Goal: Task Accomplishment & Management: Complete application form

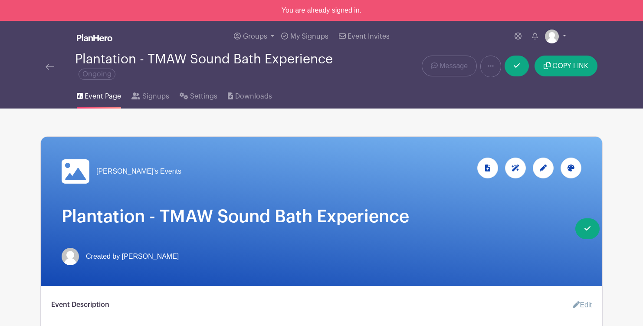
click at [563, 38] on link at bounding box center [555, 36] width 21 height 14
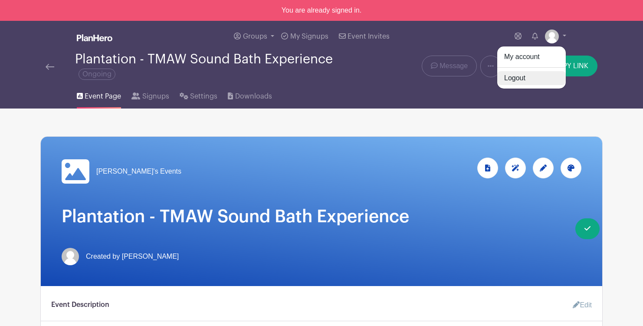
click at [524, 77] on link "Logout" at bounding box center [531, 78] width 69 height 14
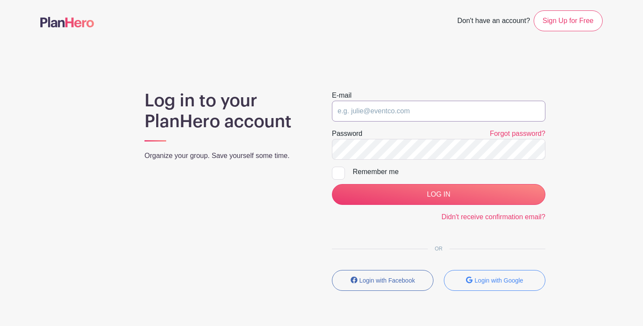
click at [409, 113] on input "email" at bounding box center [438, 111] width 213 height 21
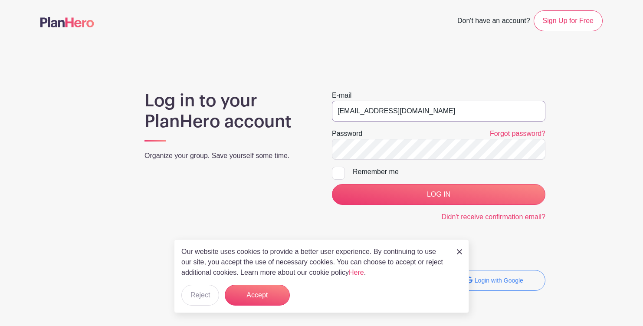
type input "[EMAIL_ADDRESS][DOMAIN_NAME]"
click at [332, 184] on input "LOG IN" at bounding box center [438, 194] width 213 height 21
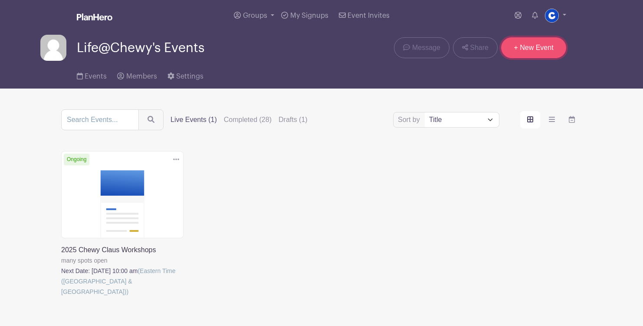
click at [533, 52] on link "+ New Event" at bounding box center [533, 47] width 65 height 21
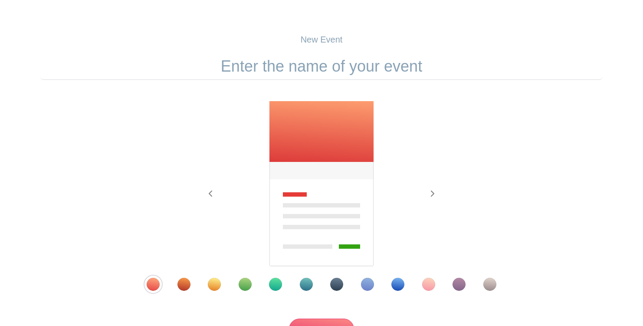
scroll to position [81, 0]
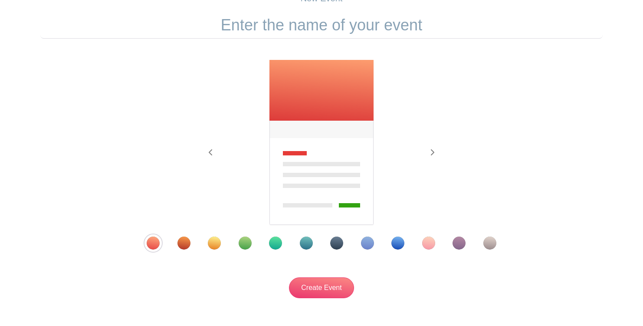
click at [396, 247] on div "Template 9" at bounding box center [397, 242] width 13 height 13
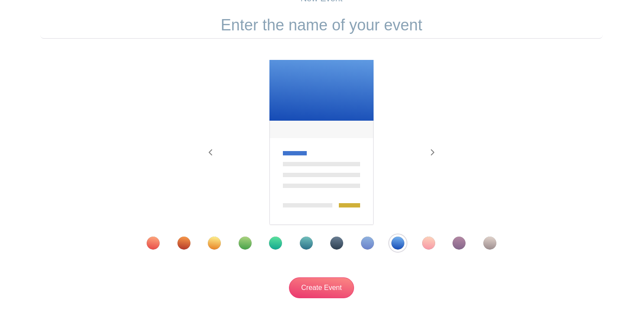
scroll to position [0, 0]
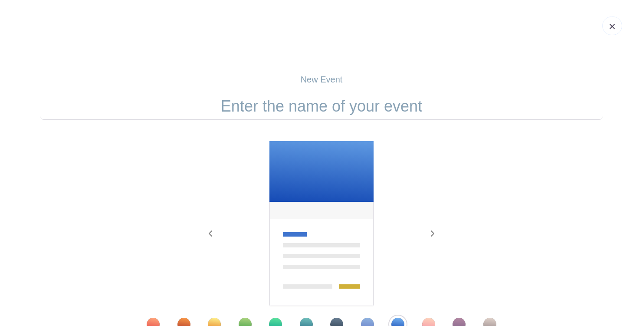
click at [313, 107] on input "text" at bounding box center [321, 106] width 562 height 27
type input "Plantation - TMAW Sound Bath Experience"
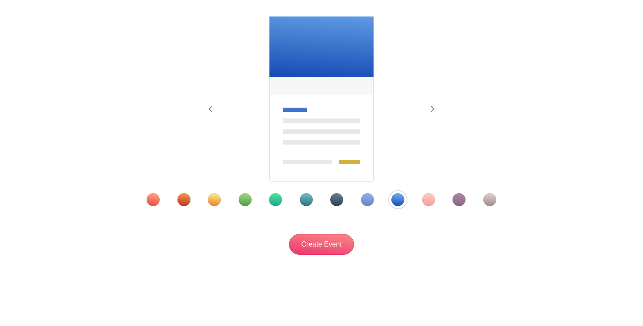
scroll to position [128, 0]
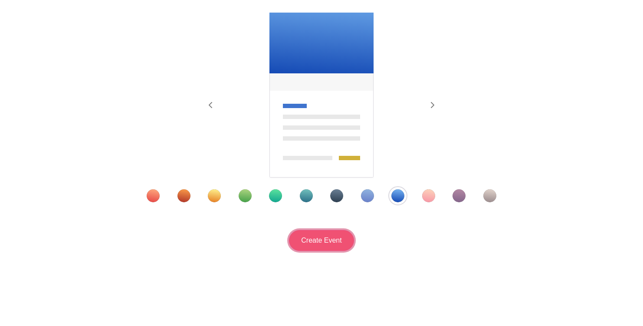
click at [327, 249] on input "Create Event" at bounding box center [321, 240] width 65 height 21
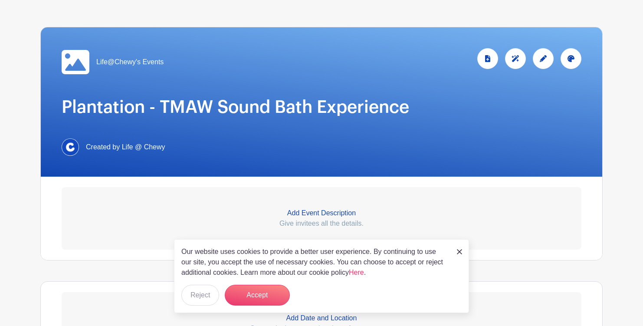
scroll to position [114, 0]
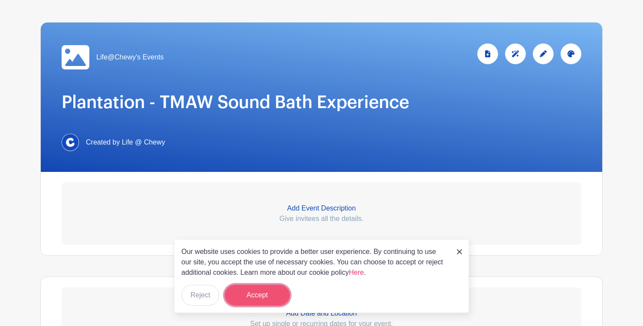
click at [268, 299] on button "Accept" at bounding box center [257, 294] width 65 height 21
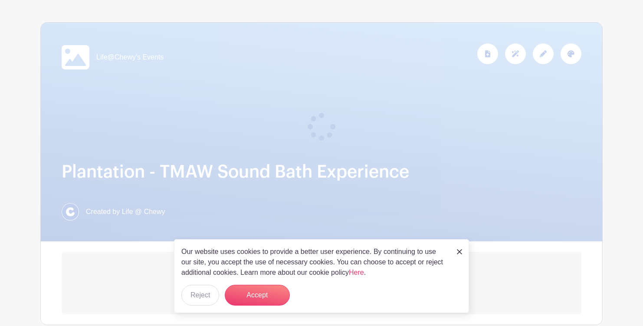
click at [459, 252] on img at bounding box center [459, 251] width 5 height 5
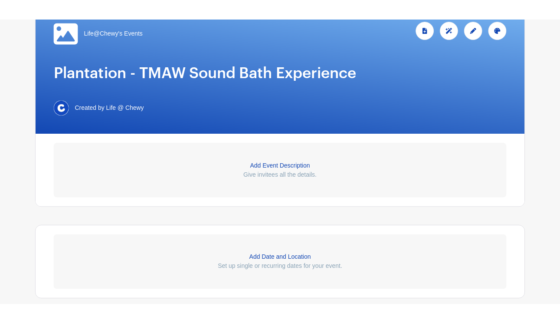
scroll to position [108, 0]
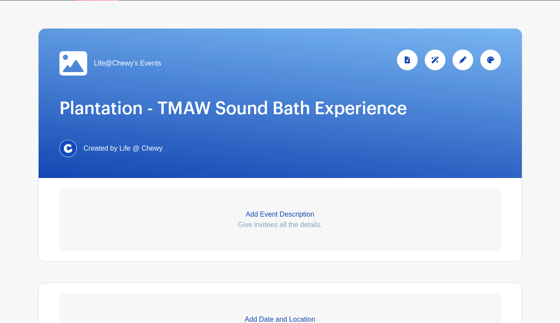
click at [276, 214] on p "Add Event Description" at bounding box center [279, 214] width 441 height 10
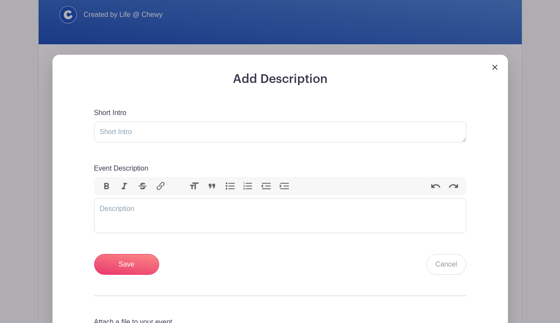
scroll to position [248, 0]
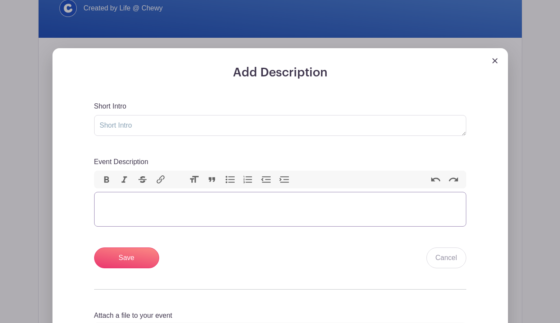
click at [138, 197] on trix-editor "Event Description" at bounding box center [280, 209] width 372 height 35
paste trix-editor "<div>Sound Bath Meditation is a deeply immersive and relaxing experience design…"
type trix-editor "<div>Sound Bath Meditation is a deeply immersive and relaxing experience design…"
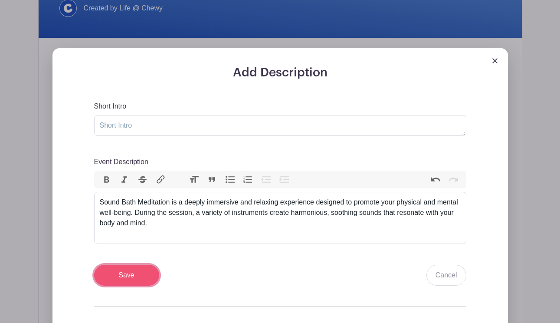
click at [141, 273] on input "Save" at bounding box center [126, 275] width 65 height 21
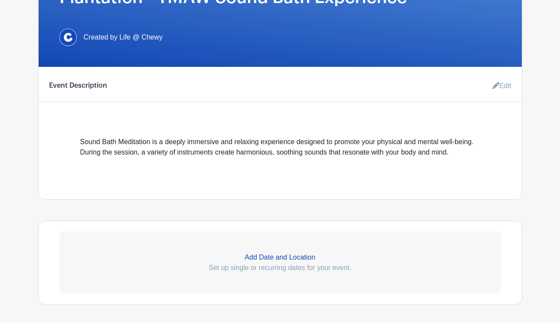
scroll to position [335, 0]
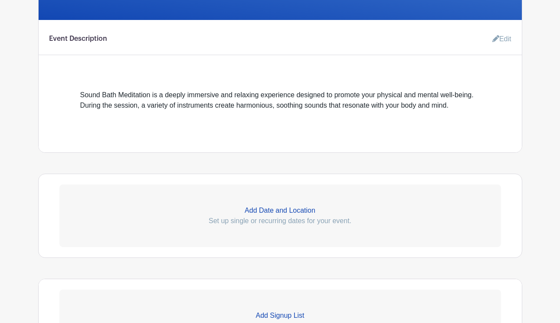
click at [273, 207] on p "Add Date and Location" at bounding box center [279, 210] width 441 height 10
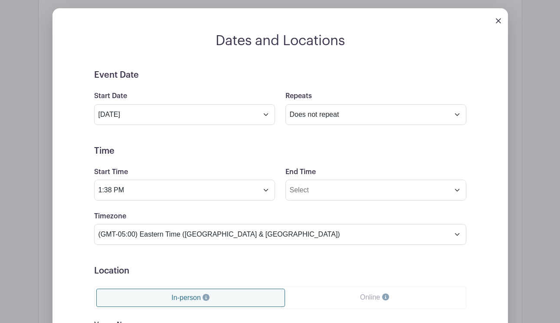
scroll to position [517, 0]
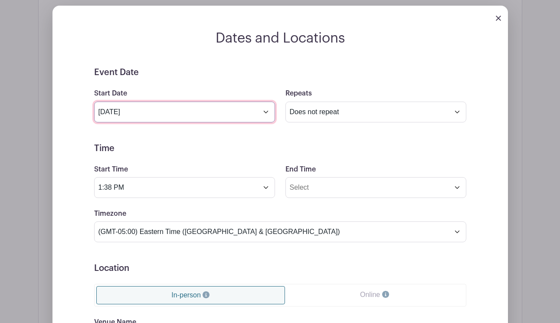
click at [208, 116] on input "Sep 6 2025" at bounding box center [184, 111] width 181 height 21
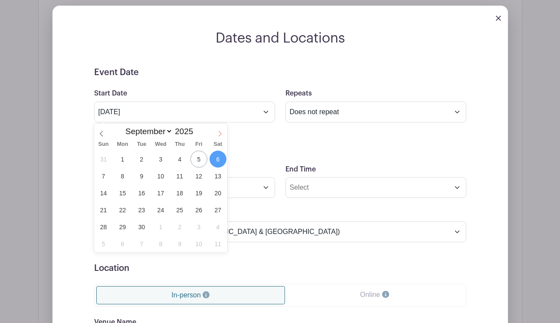
click at [220, 131] on icon at bounding box center [220, 134] width 6 height 6
select select "9"
click at [147, 178] on span "7" at bounding box center [141, 175] width 17 height 17
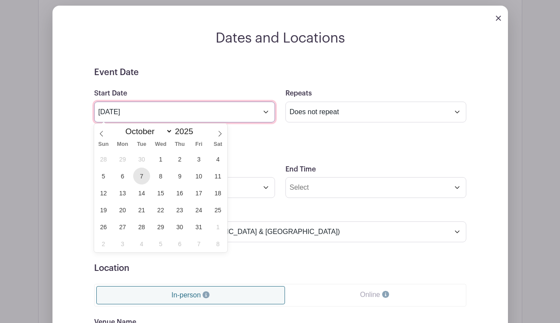
type input "Oct 7 2025"
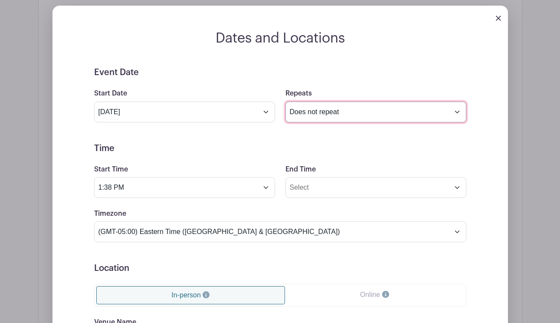
click at [353, 109] on select "Does not repeat Daily Weekly Monthly on day 7 Monthly on the first Tuesday Othe…" at bounding box center [375, 111] width 181 height 21
click at [285, 101] on select "Does not repeat Daily Weekly Monthly on day 7 Monthly on the first Tuesday Othe…" at bounding box center [375, 111] width 181 height 21
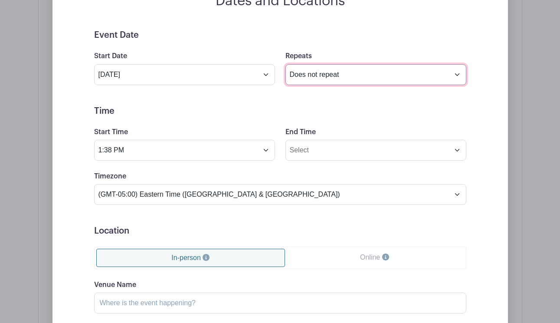
scroll to position [559, 0]
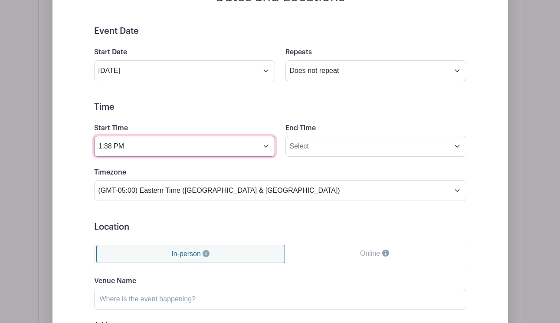
drag, startPoint x: 113, startPoint y: 149, endPoint x: 86, endPoint y: 146, distance: 27.1
click at [86, 146] on div "Event Date Start Date Oct 7 2025 Repeats Does not repeat Daily Weekly Monthly o…" at bounding box center [280, 221] width 414 height 390
type input "3:00 PM"
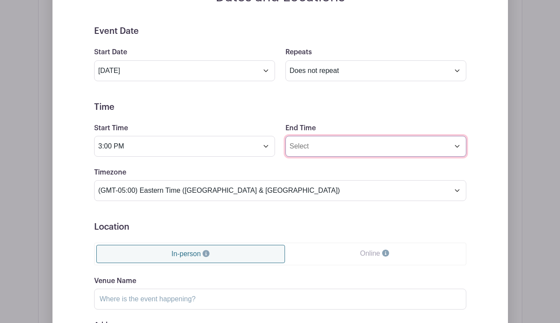
click at [303, 153] on input "End Time" at bounding box center [375, 146] width 181 height 21
drag, startPoint x: 304, startPoint y: 147, endPoint x: 285, endPoint y: 144, distance: 18.8
click at [285, 144] on input "1:39 PM" at bounding box center [375, 146] width 181 height 21
type input "4:00 PM"
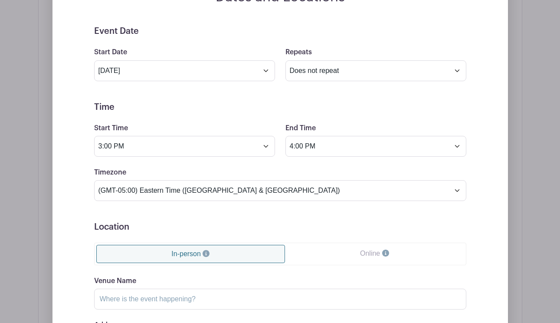
click at [220, 107] on h5 "Time" at bounding box center [280, 107] width 372 height 10
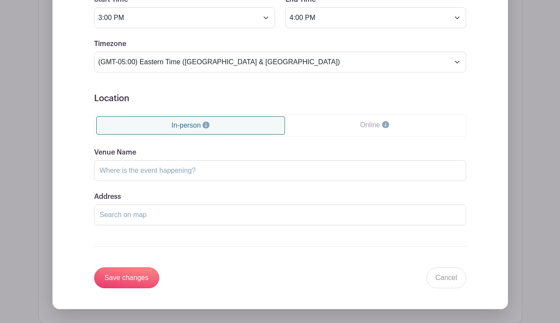
scroll to position [688, 0]
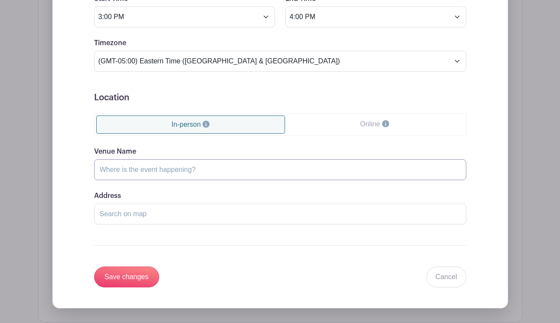
click at [161, 173] on input "Venue Name" at bounding box center [280, 169] width 372 height 21
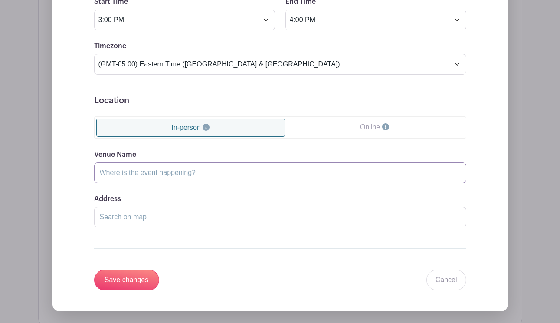
scroll to position [680, 0]
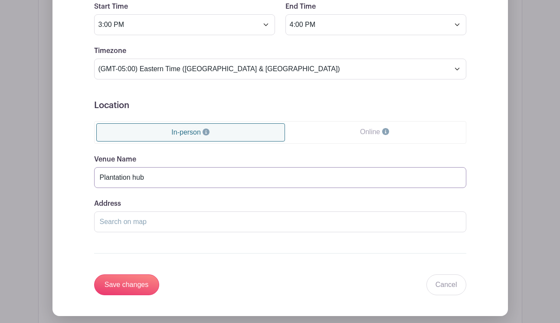
click at [134, 179] on input "Plantation hub" at bounding box center [280, 177] width 372 height 21
click at [162, 180] on input "Plantation hub" at bounding box center [280, 177] width 372 height 21
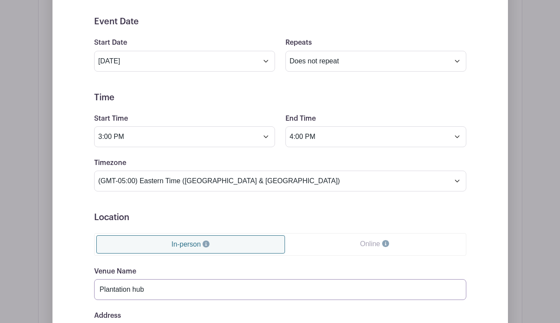
scroll to position [794, 0]
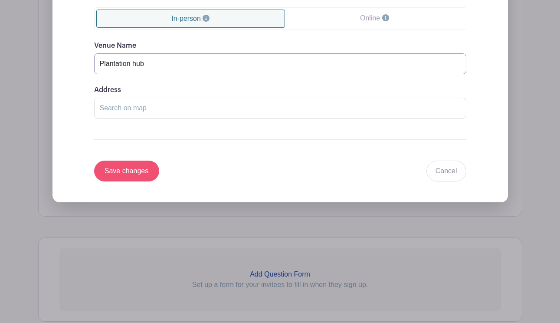
type input "Plantation hub"
click at [122, 161] on input "Save changes" at bounding box center [126, 170] width 65 height 21
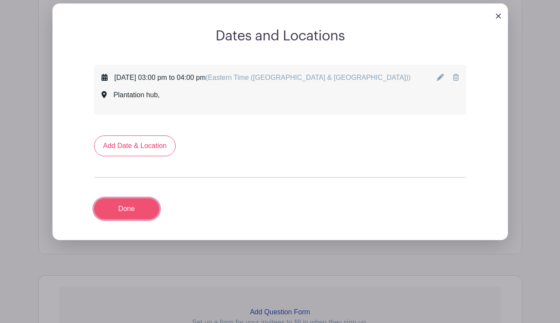
click at [139, 205] on link "Done" at bounding box center [126, 208] width 65 height 21
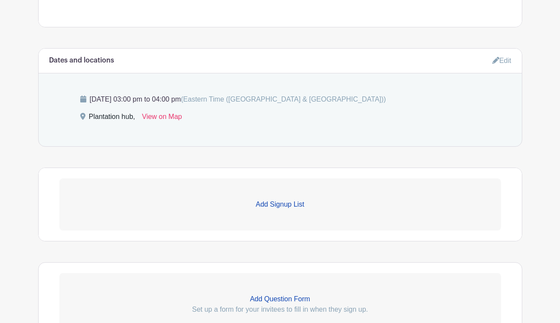
scroll to position [393, 0]
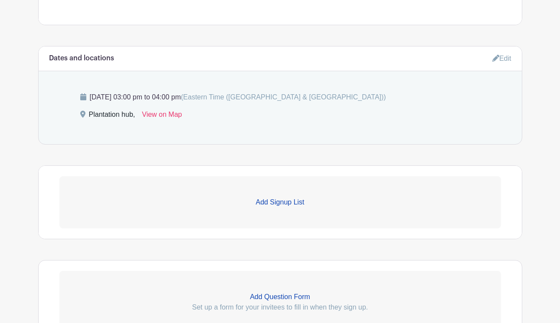
click at [274, 201] on p "Add Signup List" at bounding box center [279, 202] width 441 height 10
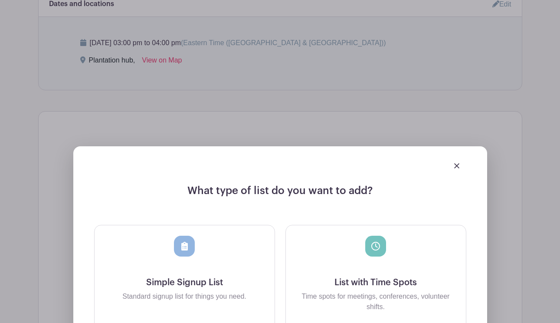
scroll to position [563, 0]
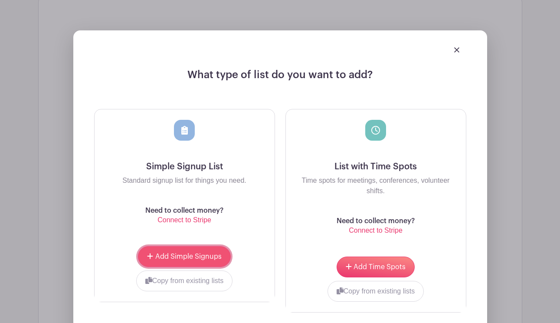
click at [194, 253] on button "Add Simple Signups" at bounding box center [184, 256] width 92 height 21
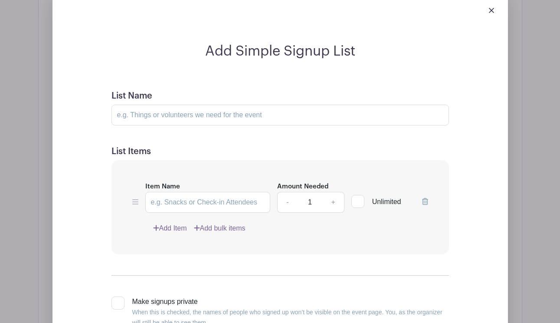
scroll to position [677, 0]
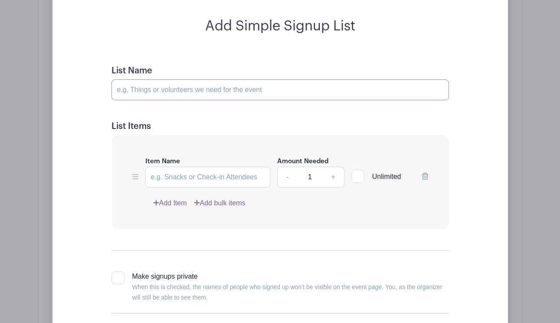
click at [166, 90] on input "List Name" at bounding box center [279, 89] width 337 height 21
type input "Sign-Ups"
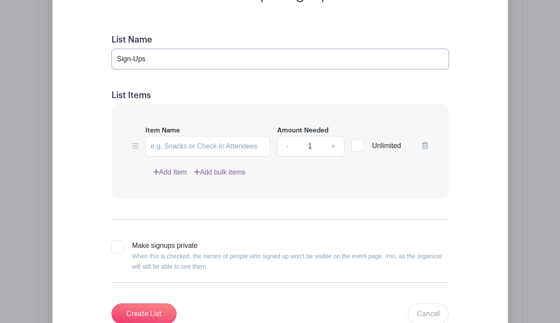
scroll to position [712, 0]
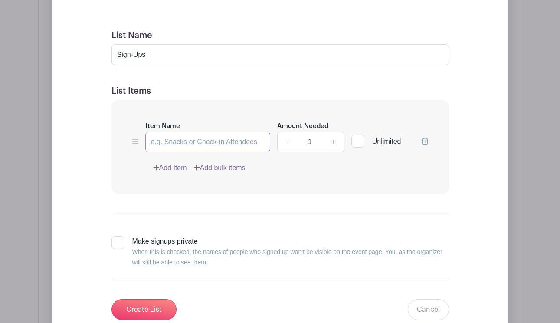
click at [190, 146] on input "Item Name" at bounding box center [207, 141] width 125 height 21
type input "Sign-Ups"
click at [338, 139] on link "+" at bounding box center [333, 141] width 22 height 21
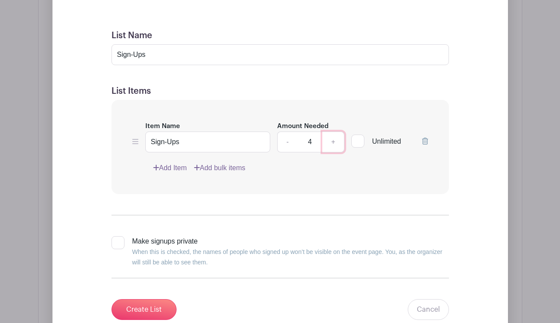
click at [338, 139] on link "+" at bounding box center [333, 141] width 22 height 21
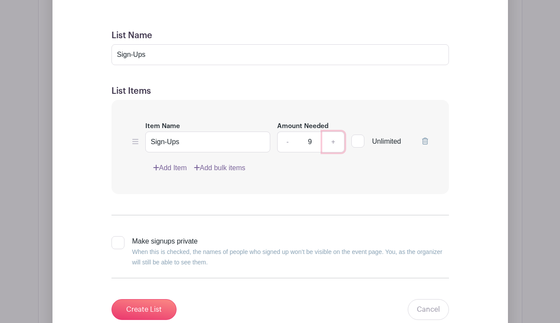
click at [338, 139] on link "+" at bounding box center [333, 141] width 22 height 21
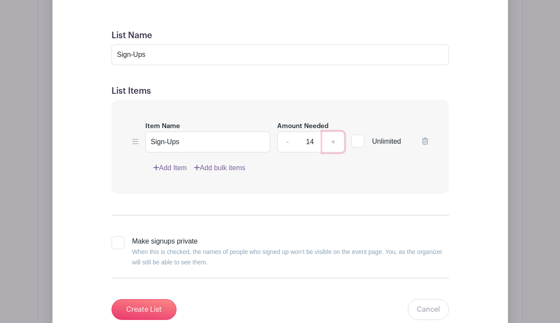
click at [338, 139] on link "+" at bounding box center [333, 141] width 22 height 21
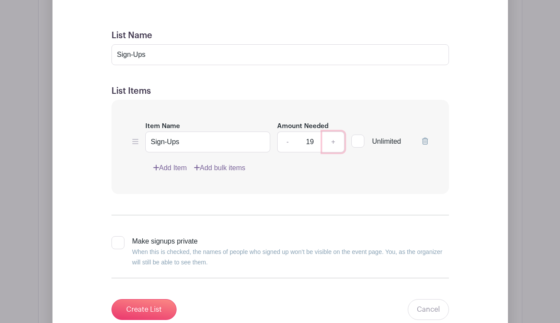
click at [338, 139] on link "+" at bounding box center [333, 141] width 22 height 21
type input "20"
click at [115, 239] on input "Make signups private When this is checked, the names of people who signed up wo…" at bounding box center [114, 239] width 6 height 6
checkbox input "true"
click at [170, 170] on link "Add Item" at bounding box center [170, 168] width 34 height 10
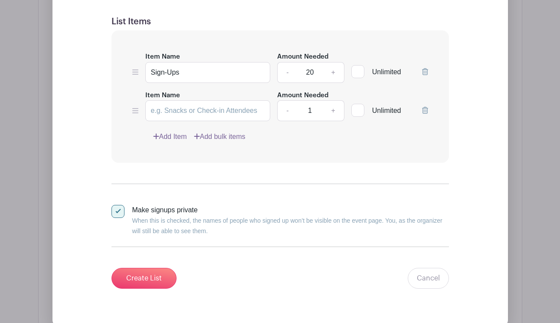
scroll to position [642, 0]
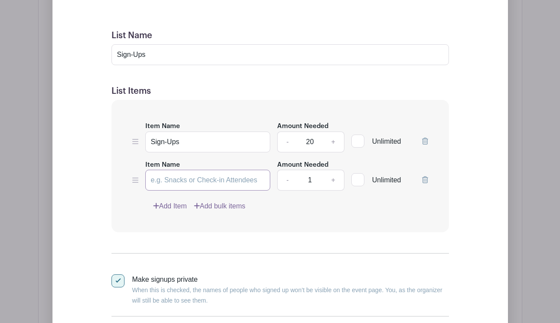
click at [186, 181] on input "Item Name" at bounding box center [207, 180] width 125 height 21
type input "Waitlist"
click at [366, 179] on label "Unlimited" at bounding box center [376, 179] width 50 height 12
click at [357, 179] on input "Unlimited" at bounding box center [354, 178] width 6 height 6
checkbox input "true"
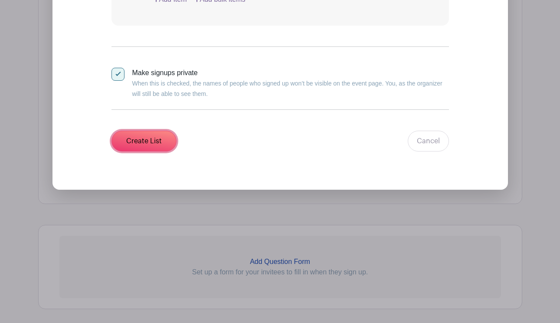
drag, startPoint x: 173, startPoint y: 146, endPoint x: 167, endPoint y: 145, distance: 5.7
click at [172, 146] on input "Create List" at bounding box center [143, 141] width 65 height 21
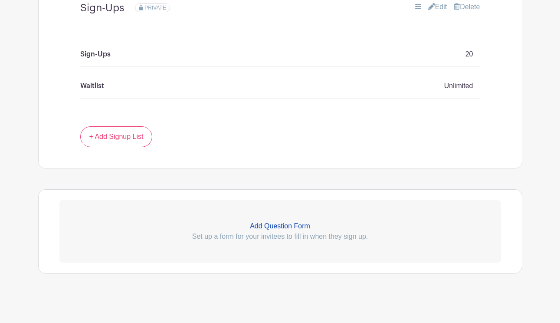
scroll to position [580, 0]
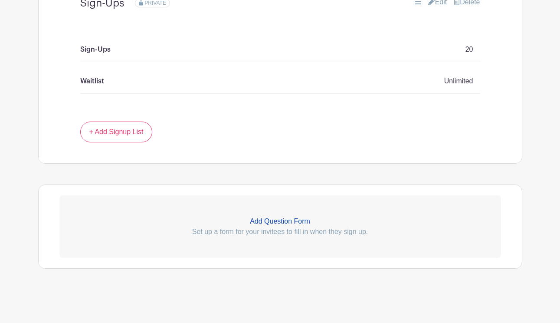
click at [269, 223] on p "Add Question Form" at bounding box center [279, 221] width 441 height 10
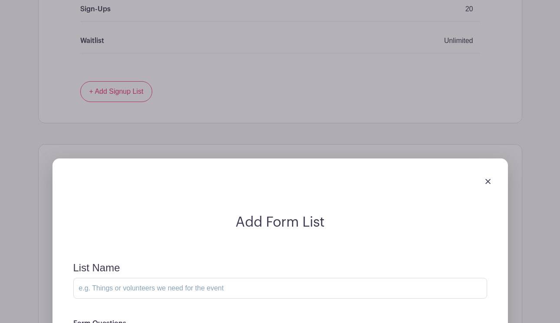
scroll to position [748, 0]
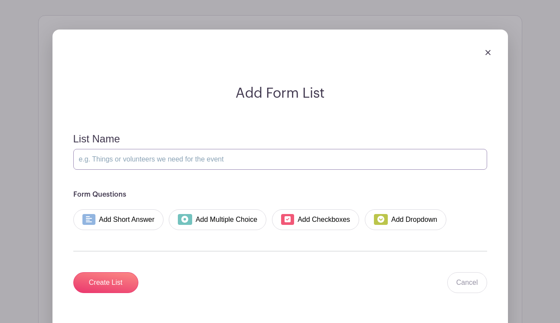
click at [173, 157] on input "List Name" at bounding box center [280, 159] width 414 height 21
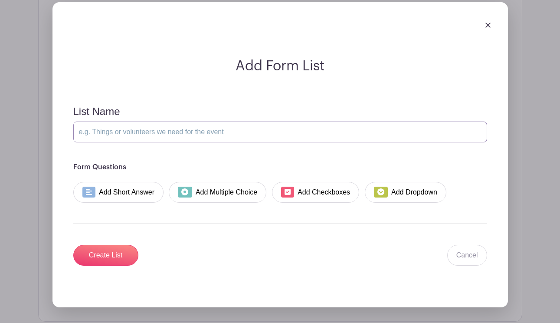
scroll to position [772, 0]
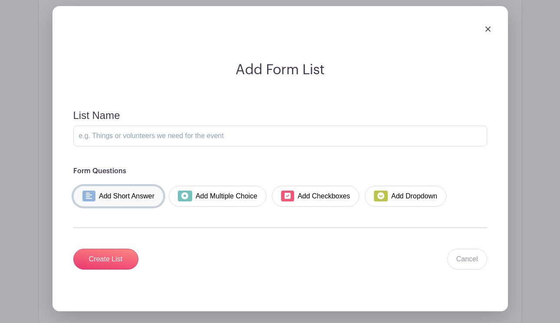
click at [125, 199] on link "Add Short Answer" at bounding box center [118, 196] width 91 height 21
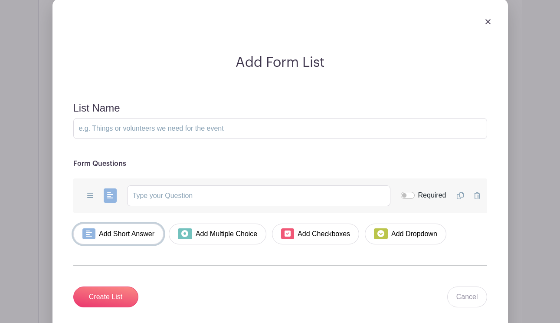
scroll to position [785, 0]
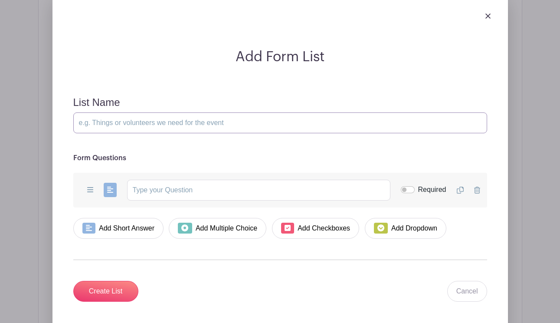
click at [134, 113] on input "List Name" at bounding box center [280, 122] width 414 height 21
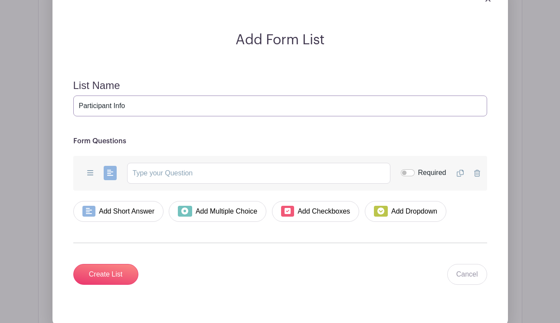
type input "Participant Info"
click at [168, 177] on input "text" at bounding box center [258, 173] width 263 height 21
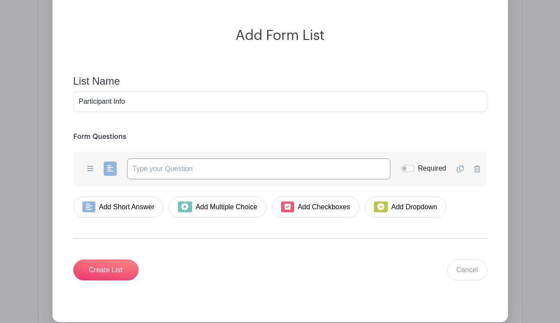
scroll to position [817, 0]
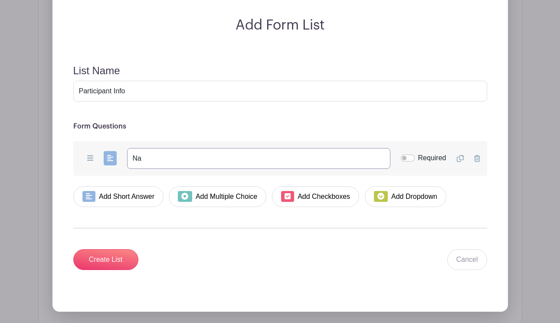
type input "N"
type input "Name:"
click at [409, 160] on input "Required" at bounding box center [408, 157] width 14 height 7
checkbox input "true"
click at [127, 193] on link "Add Short Answer" at bounding box center [118, 196] width 91 height 21
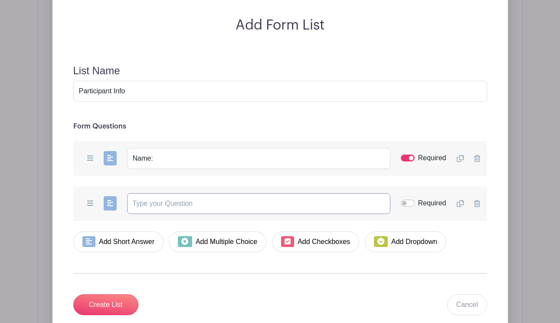
click at [157, 203] on input "text" at bounding box center [258, 203] width 263 height 21
type input "Chewy email address:"
click at [415, 209] on div "Required" at bounding box center [424, 203] width 46 height 11
click at [408, 200] on input "Required" at bounding box center [408, 202] width 14 height 7
checkbox input "true"
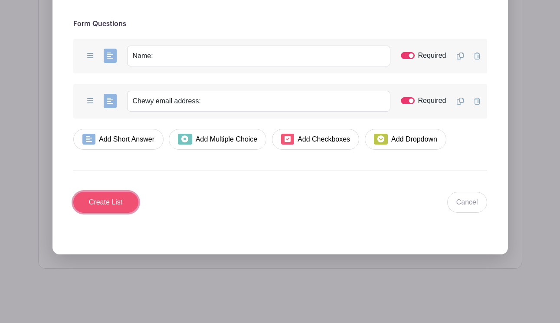
click at [106, 203] on input "Create List" at bounding box center [105, 202] width 65 height 21
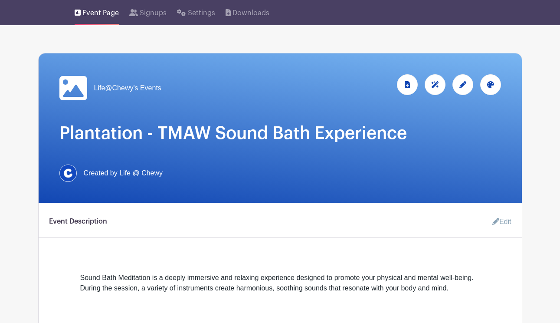
scroll to position [0, 0]
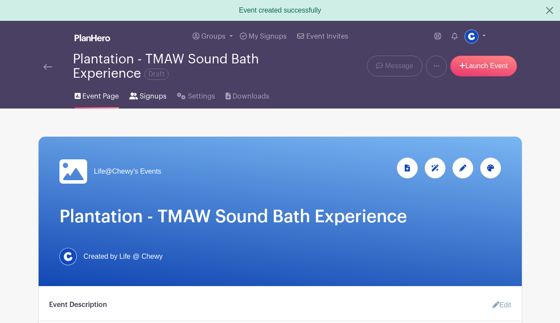
click at [156, 93] on span "Signups" at bounding box center [153, 96] width 27 height 10
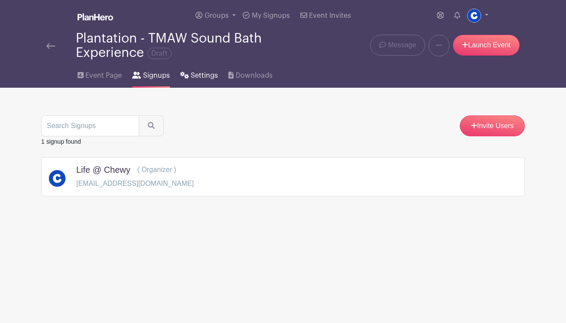
click at [195, 79] on span "Settings" at bounding box center [204, 75] width 27 height 10
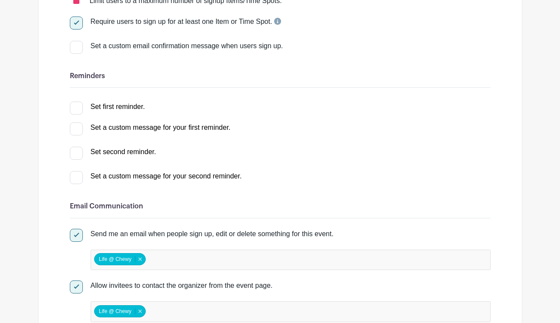
scroll to position [198, 0]
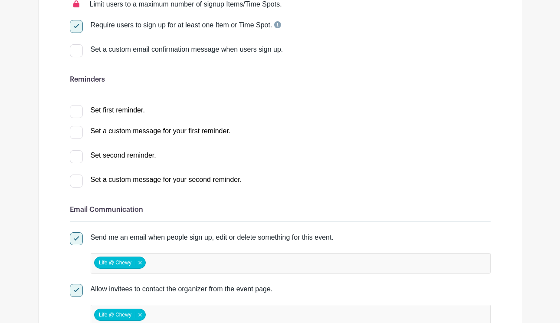
click at [120, 51] on div "Set a custom email confirmation message when users sign up." at bounding box center [291, 49] width 400 height 10
click at [75, 50] on input "Set a custom email confirmation message when users sign up." at bounding box center [73, 47] width 6 height 6
checkbox input "true"
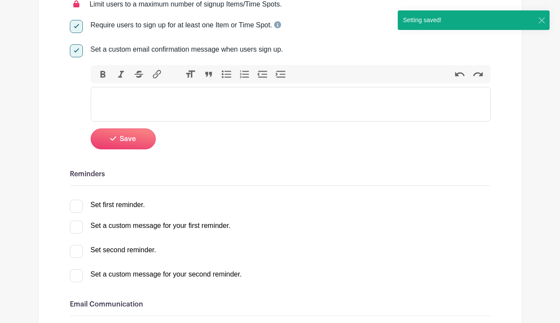
click at [121, 53] on div "Set a custom email confirmation message when users sign up." at bounding box center [291, 49] width 400 height 10
click at [75, 50] on input "Set a custom email confirmation message when users sign up." at bounding box center [73, 47] width 6 height 6
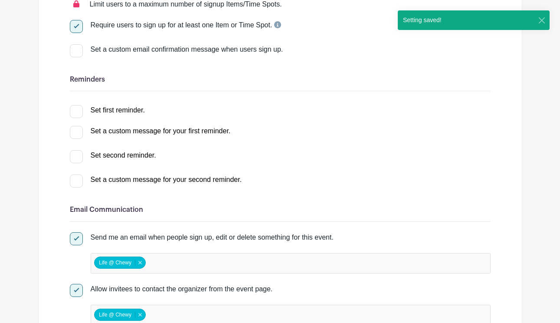
click at [75, 48] on div at bounding box center [76, 50] width 13 height 13
click at [75, 48] on input "Set a custom email confirmation message when users sign up." at bounding box center [73, 47] width 6 height 6
checkbox input "true"
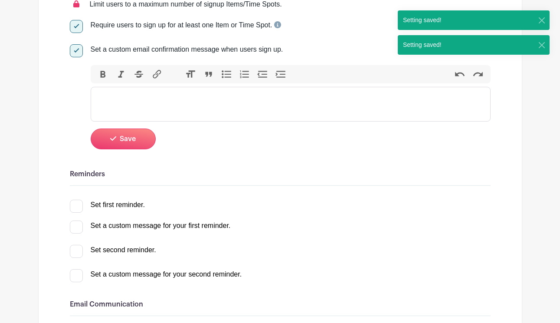
click at [75, 48] on div at bounding box center [76, 50] width 13 height 13
click at [75, 48] on input "Set a custom email confirmation message when users sign up." at bounding box center [73, 47] width 6 height 6
checkbox input "false"
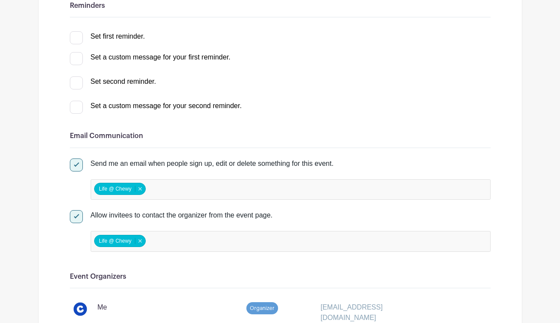
scroll to position [274, 0]
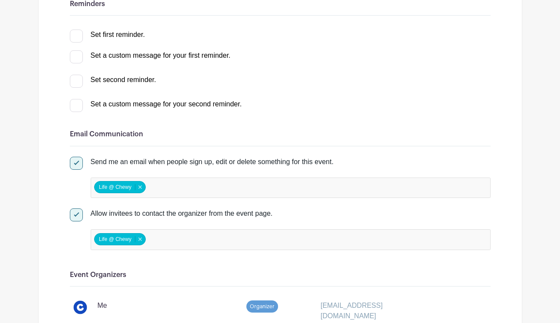
click at [74, 165] on div at bounding box center [76, 163] width 13 height 13
click at [74, 162] on input "Send me an email when people sign up, edit or delete something for this event." at bounding box center [73, 160] width 6 height 6
checkbox input "false"
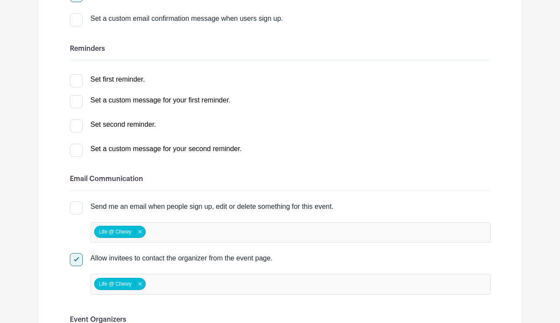
scroll to position [231, 0]
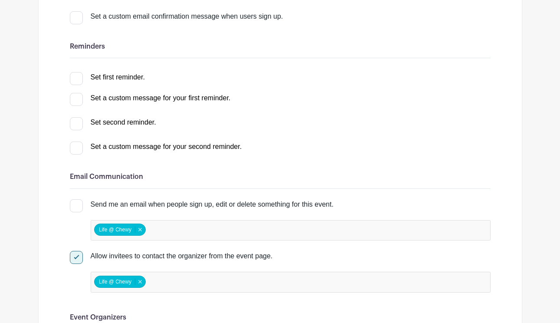
click at [78, 100] on div at bounding box center [76, 99] width 13 height 13
click at [75, 98] on input "Set a custom message for your first reminder." at bounding box center [73, 96] width 6 height 6
checkbox input "true"
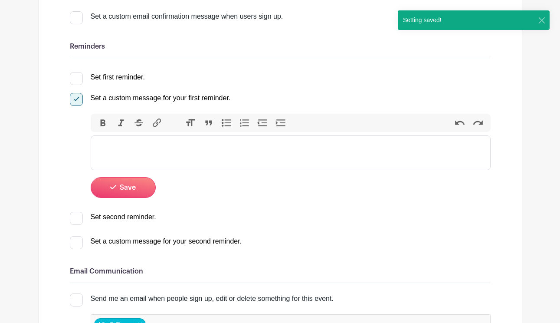
click at [77, 99] on div at bounding box center [76, 99] width 13 height 13
click at [75, 98] on input "Set a custom message for your first reminder." at bounding box center [73, 96] width 6 height 6
checkbox input "false"
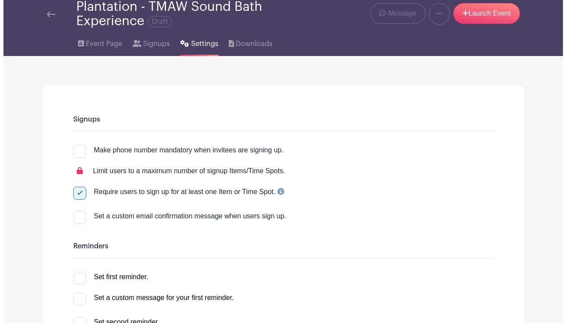
scroll to position [0, 0]
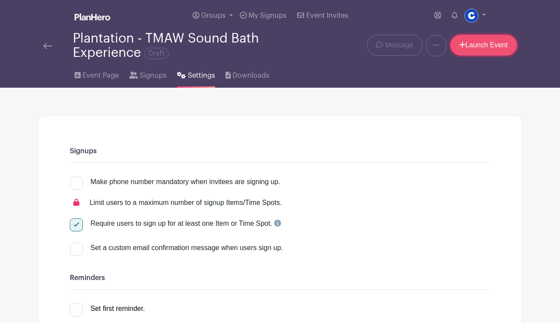
click at [477, 44] on link "Launch Event" at bounding box center [483, 45] width 67 height 21
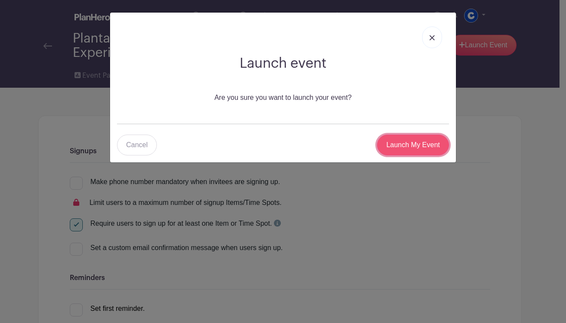
click at [415, 143] on input "Launch My Event" at bounding box center [413, 144] width 72 height 21
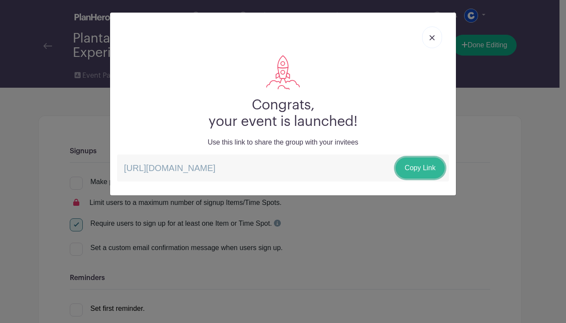
click at [427, 172] on link "Copy Link" at bounding box center [420, 167] width 49 height 21
click at [427, 39] on link at bounding box center [432, 37] width 20 height 22
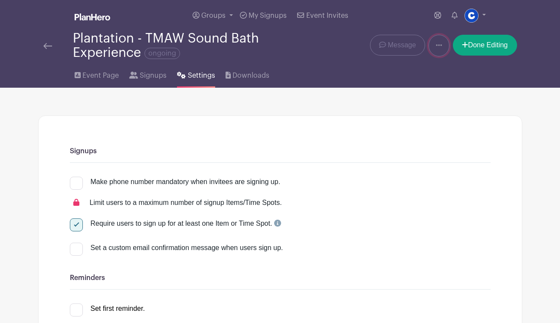
click at [436, 47] on icon at bounding box center [439, 45] width 6 height 7
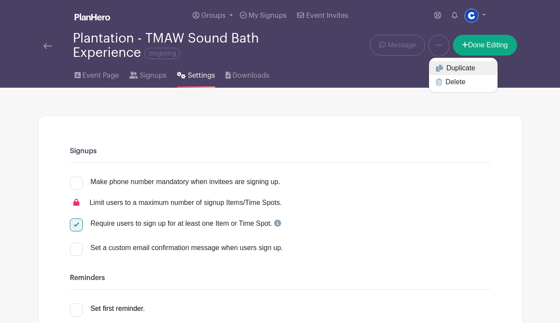
click at [444, 68] on link "Duplicate" at bounding box center [463, 68] width 69 height 14
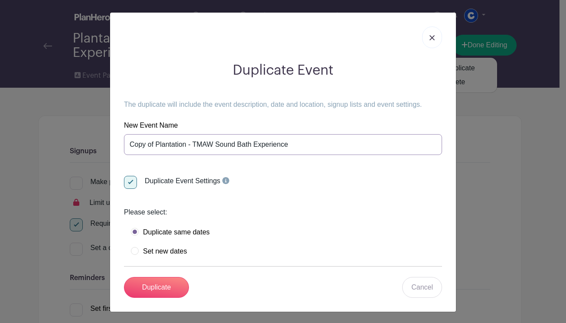
drag, startPoint x: 183, startPoint y: 144, endPoint x: 95, endPoint y: 141, distance: 87.7
click at [95, 141] on div "Duplicate Event The duplicate will include the event description, date and loca…" at bounding box center [283, 161] width 566 height 323
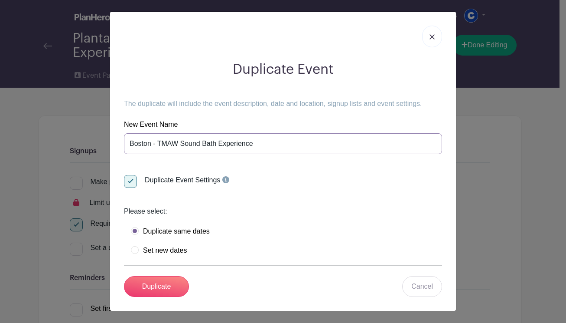
scroll to position [1, 0]
type input "Boston - TMAW Sound Bath Experience"
click at [170, 251] on label "Set new dates" at bounding box center [159, 249] width 56 height 9
radio input "true"
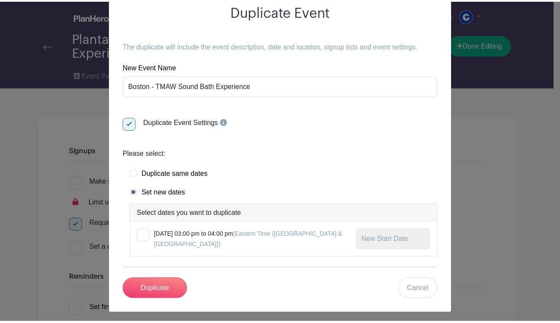
scroll to position [62, 0]
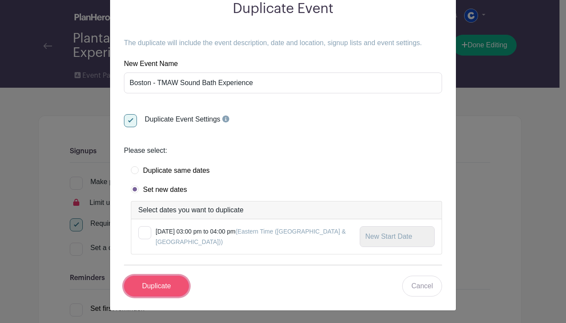
click at [152, 286] on input "Duplicate" at bounding box center [156, 285] width 65 height 21
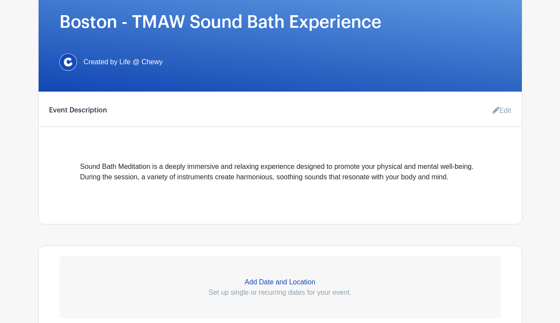
scroll to position [357, 0]
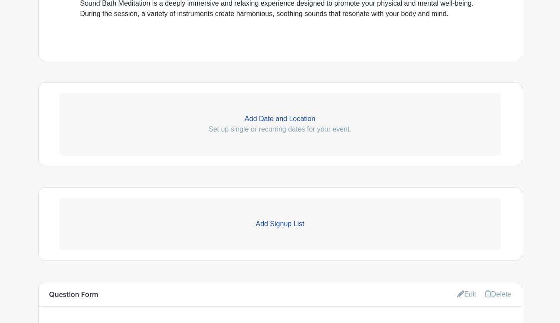
click at [278, 118] on p "Add Date and Location" at bounding box center [279, 119] width 441 height 10
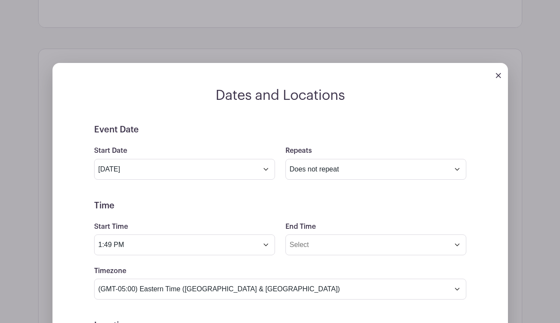
scroll to position [439, 0]
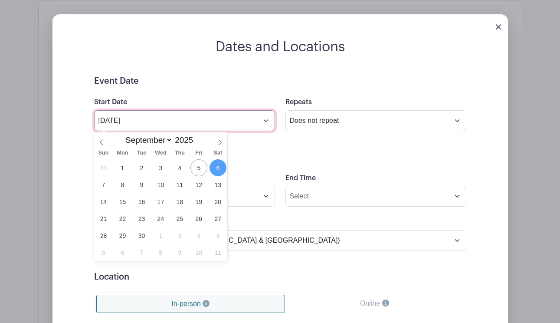
click at [190, 118] on input "Sep 6 2025" at bounding box center [184, 120] width 181 height 21
click at [216, 142] on span at bounding box center [219, 139] width 15 height 15
select select "9"
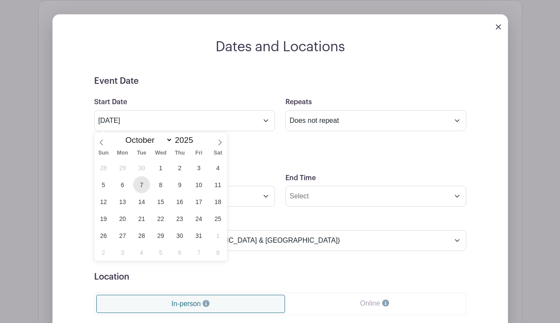
click at [139, 185] on span "7" at bounding box center [141, 184] width 17 height 17
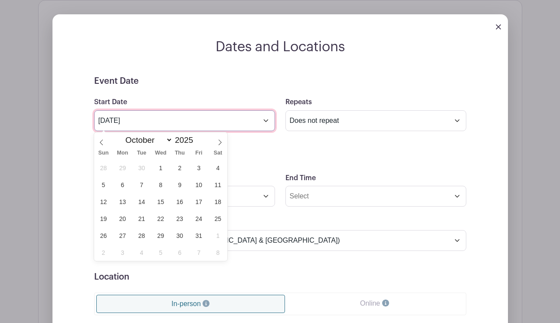
type input "Oct 7 2025"
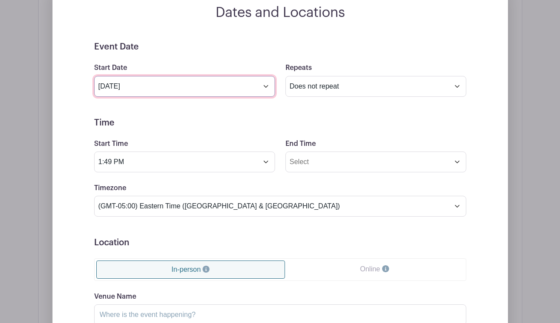
scroll to position [520, 0]
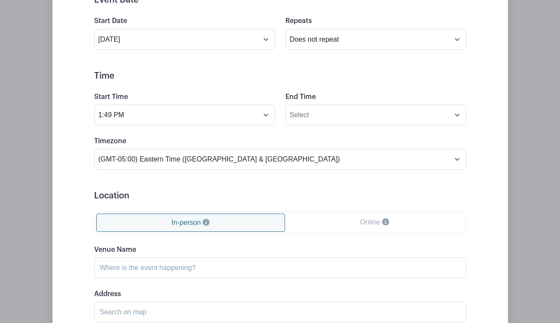
click at [81, 105] on div "Event Date Start Date Oct 7 2025 Repeats Does not repeat Daily Weekly Monthly o…" at bounding box center [280, 190] width 414 height 390
drag, startPoint x: 112, startPoint y: 114, endPoint x: 93, endPoint y: 113, distance: 19.1
click at [93, 113] on div "Start Time 1:49 PM" at bounding box center [184, 109] width 191 height 34
type input "3:00 PM"
click at [302, 123] on input "End Time" at bounding box center [375, 115] width 181 height 21
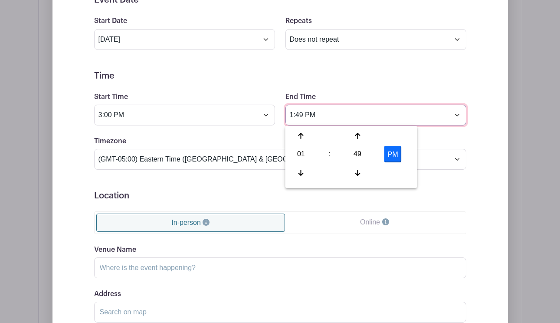
drag, startPoint x: 305, startPoint y: 113, endPoint x: 270, endPoint y: 111, distance: 35.2
click at [270, 111] on div "Start Time 3:00 PM End Time 1:49 PM" at bounding box center [280, 109] width 382 height 34
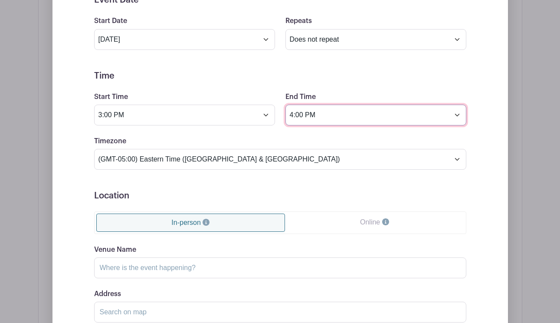
type input "4:00 PM"
click at [209, 65] on form "Event Date Start Date Oct 7 2025 Repeats Does not repeat Daily Weekly Monthly o…" at bounding box center [280, 190] width 372 height 390
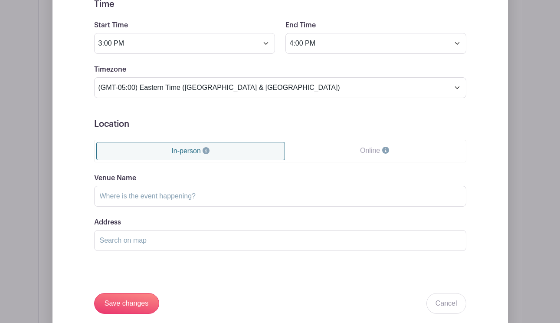
scroll to position [645, 0]
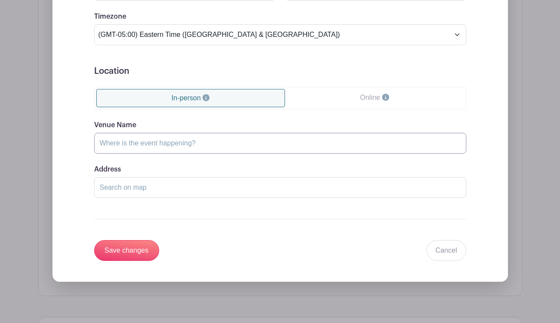
click at [172, 146] on input "Venue Name" at bounding box center [280, 143] width 372 height 21
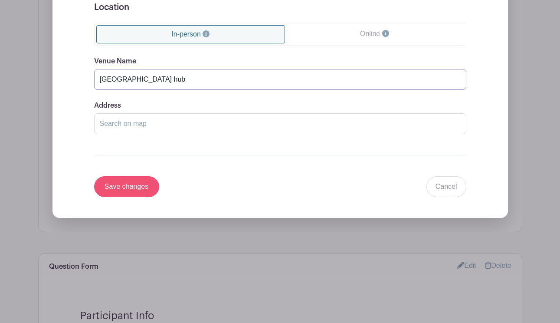
type input "Boston hub"
click at [132, 183] on input "Save changes" at bounding box center [126, 186] width 65 height 21
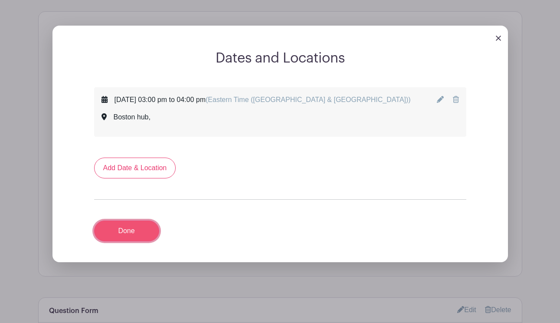
click at [134, 229] on link "Done" at bounding box center [126, 230] width 65 height 21
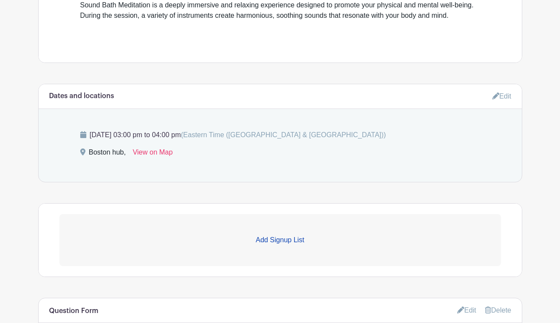
scroll to position [439, 0]
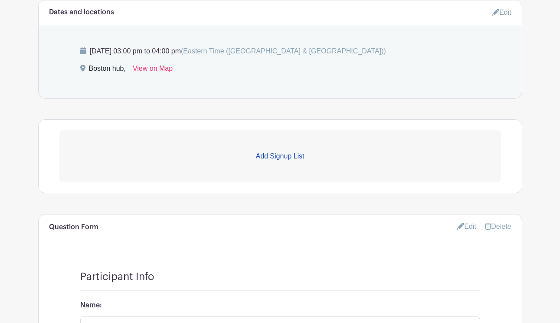
click at [273, 155] on p "Add Signup List" at bounding box center [279, 156] width 441 height 10
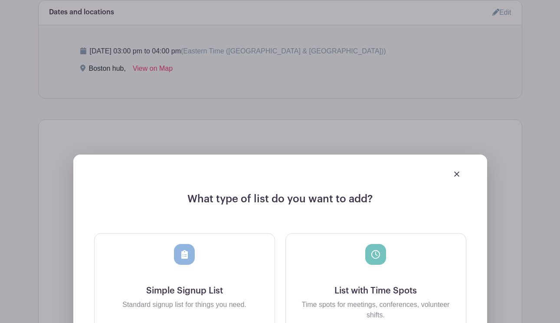
scroll to position [625, 0]
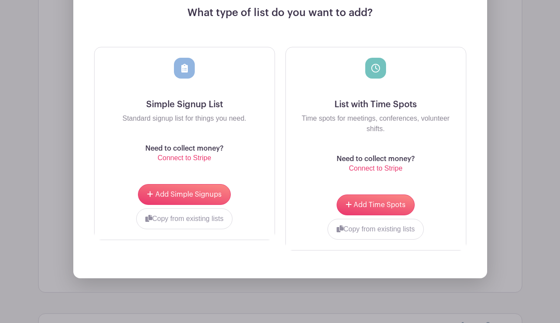
click at [198, 130] on div "Simple Signup List Standard signup list for things you need. Need to collect mo…" at bounding box center [185, 110] width 180 height 126
click at [196, 190] on button "Add Simple Signups" at bounding box center [184, 194] width 92 height 21
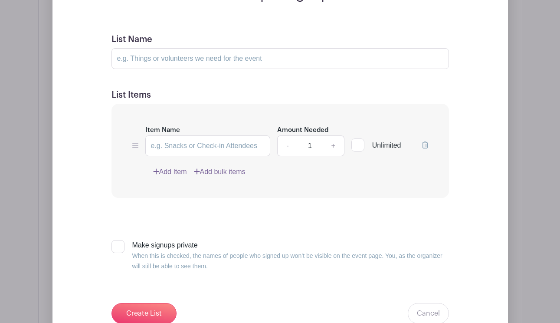
scroll to position [710, 0]
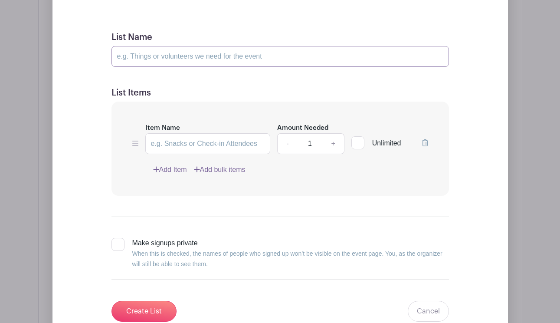
click at [177, 54] on input "List Name" at bounding box center [279, 56] width 337 height 21
type input "Sign-Ups"
click at [190, 141] on input "Item Name" at bounding box center [207, 143] width 125 height 21
type input "Sign-Ups"
click at [331, 147] on link "+" at bounding box center [333, 143] width 22 height 21
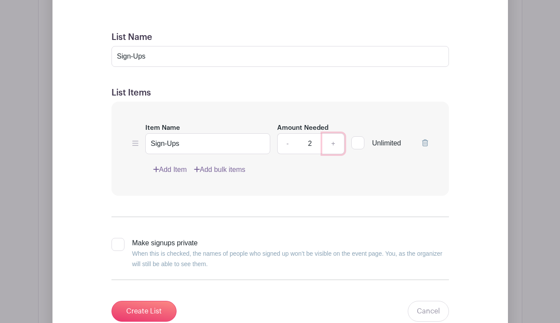
click at [331, 147] on link "+" at bounding box center [333, 143] width 22 height 21
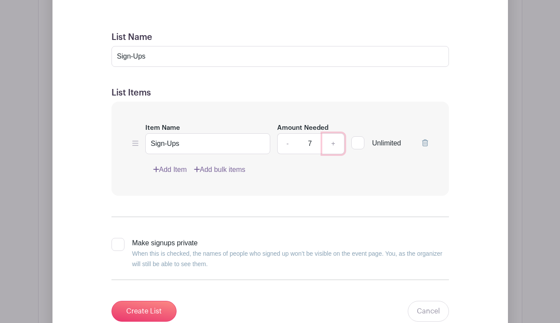
click at [331, 147] on link "+" at bounding box center [333, 143] width 22 height 21
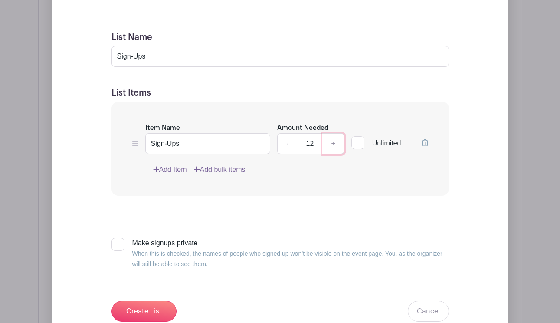
click at [331, 147] on link "+" at bounding box center [333, 143] width 22 height 21
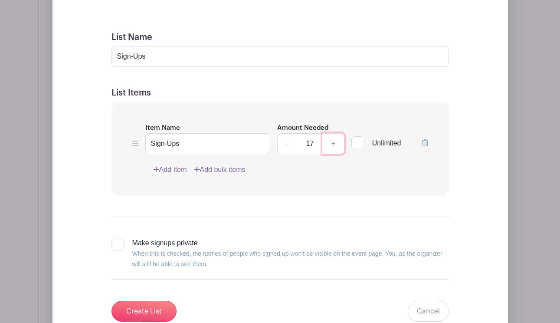
click at [331, 147] on link "+" at bounding box center [333, 143] width 22 height 21
type input "20"
click at [180, 168] on link "Add Item" at bounding box center [170, 169] width 34 height 10
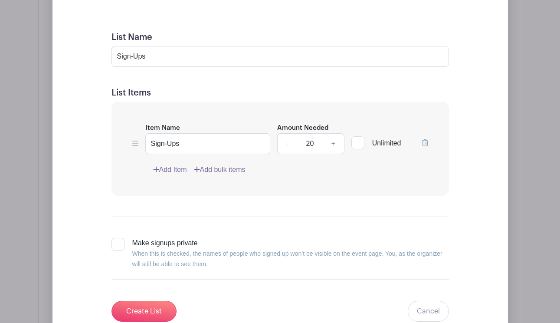
scroll to position [641, 0]
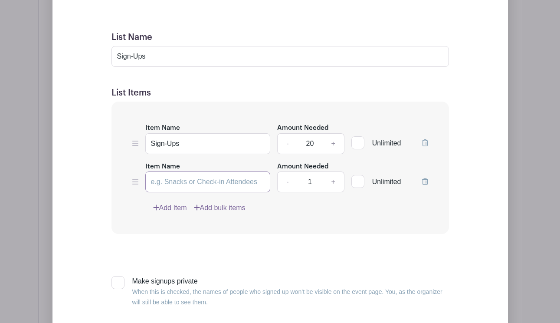
click at [176, 182] on input "Item Name" at bounding box center [207, 181] width 125 height 21
type input "Waitlist"
click at [353, 181] on input "Unlimited" at bounding box center [354, 179] width 6 height 6
checkbox input "true"
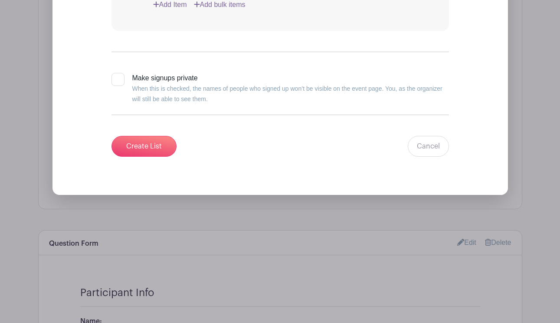
scroll to position [860, 0]
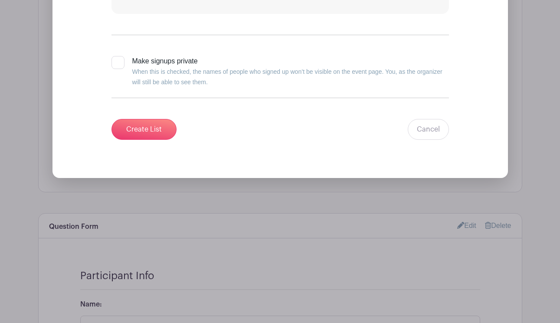
click at [117, 62] on div at bounding box center [117, 62] width 13 height 13
click at [117, 62] on input "Make signups private When this is checked, the names of people who signed up wo…" at bounding box center [114, 59] width 6 height 6
checkbox input "true"
click at [135, 130] on input "Create List" at bounding box center [143, 129] width 65 height 21
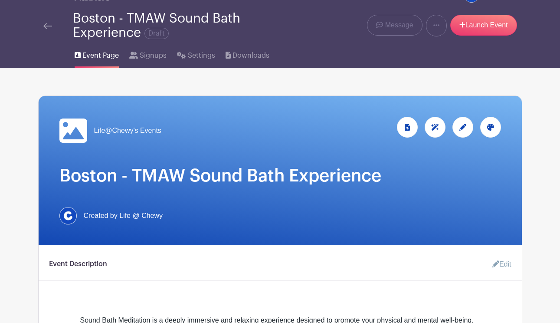
scroll to position [59, 0]
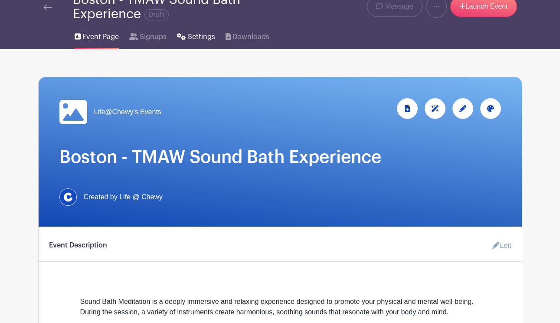
click at [194, 44] on link "Settings" at bounding box center [196, 35] width 38 height 28
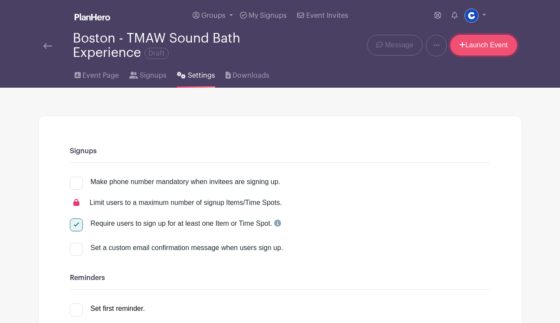
click at [477, 49] on link "Launch Event" at bounding box center [483, 45] width 67 height 21
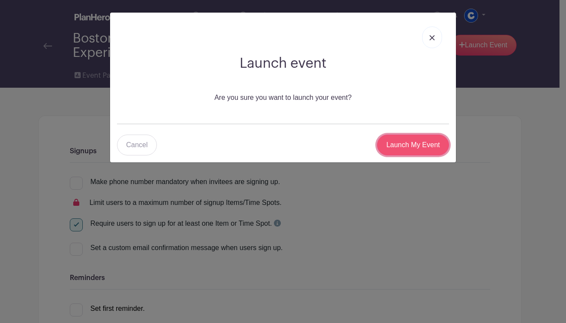
click at [418, 144] on input "Launch My Event" at bounding box center [413, 144] width 72 height 21
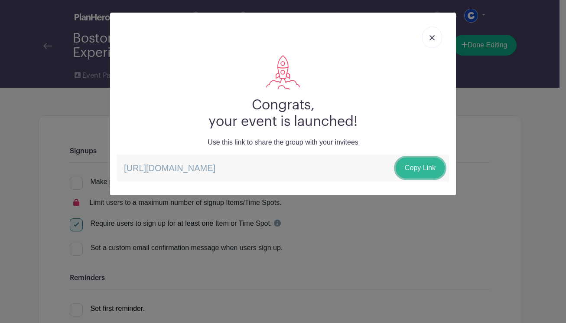
click at [407, 168] on link "Copy Link" at bounding box center [420, 167] width 49 height 21
click at [433, 164] on link "Copy Link" at bounding box center [420, 167] width 49 height 21
click at [431, 37] on img at bounding box center [432, 37] width 5 height 5
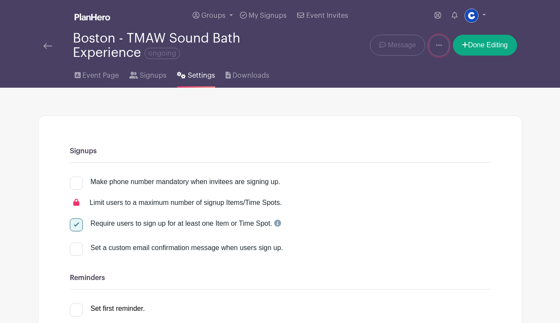
click at [438, 47] on icon at bounding box center [439, 45] width 6 height 7
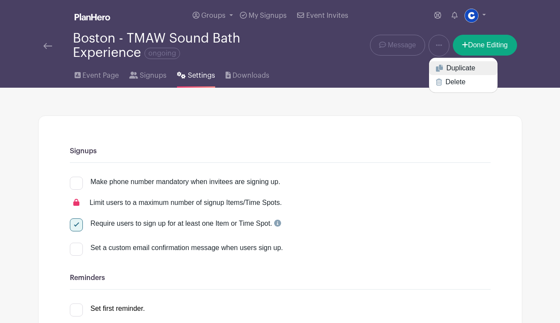
click at [444, 67] on link "Duplicate" at bounding box center [463, 68] width 69 height 14
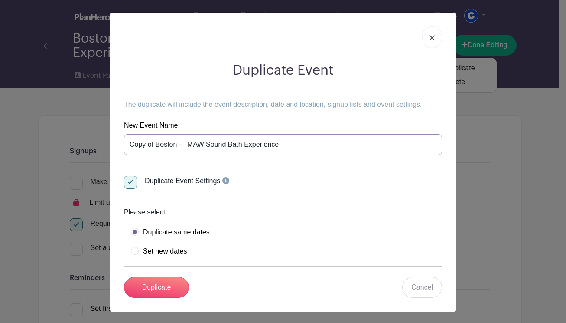
drag, startPoint x: 127, startPoint y: 146, endPoint x: 174, endPoint y: 145, distance: 47.3
click at [174, 145] on input "Copy of Boston - TMAW Sound Bath Experience" at bounding box center [283, 144] width 318 height 21
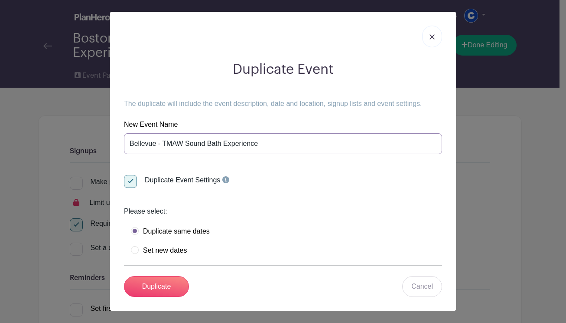
scroll to position [1, 0]
type input "Bellevue - TMAW Sound Bath Experience"
click at [170, 249] on label "Set new dates" at bounding box center [159, 249] width 56 height 9
radio input "true"
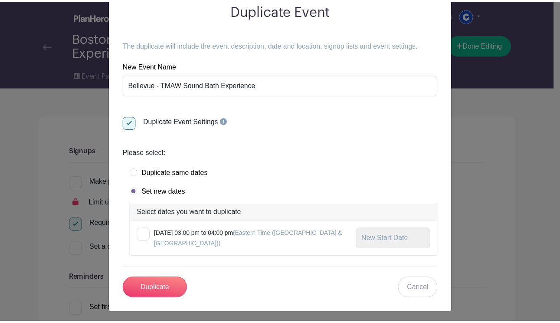
scroll to position [62, 0]
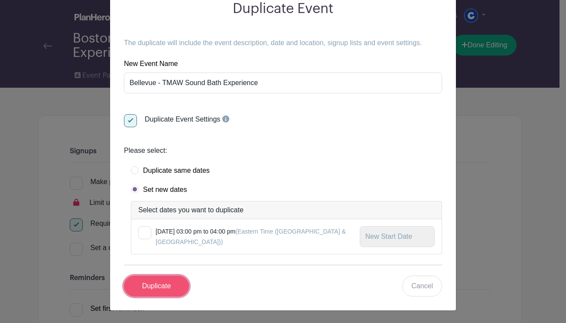
click at [168, 279] on input "Duplicate" at bounding box center [156, 285] width 65 height 21
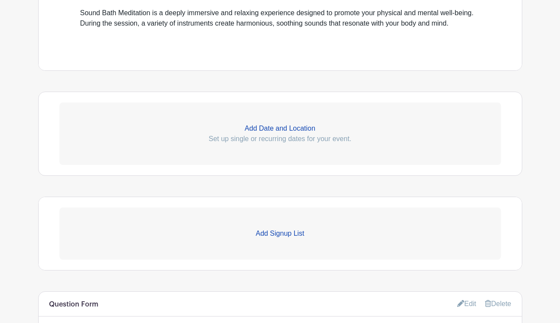
scroll to position [363, 0]
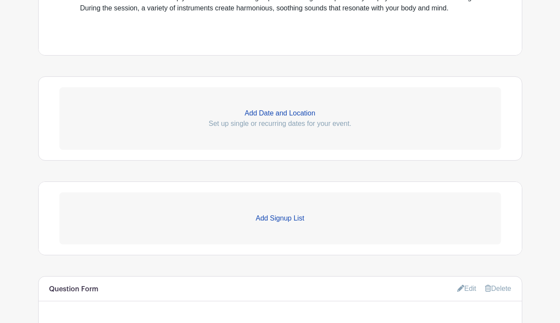
click at [269, 108] on p "Add Date and Location" at bounding box center [279, 113] width 441 height 10
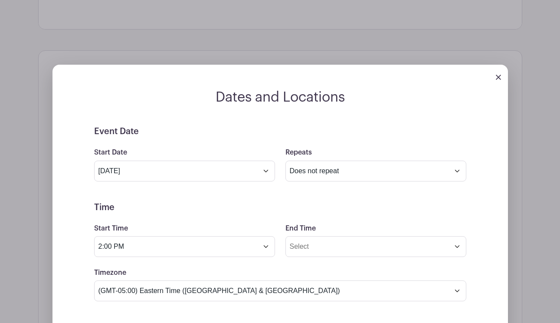
scroll to position [443, 0]
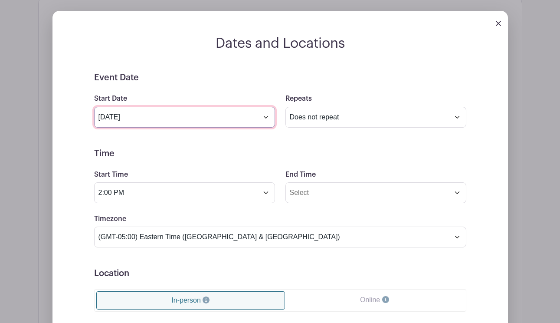
click at [189, 114] on input "Sep 6 2025" at bounding box center [184, 117] width 181 height 21
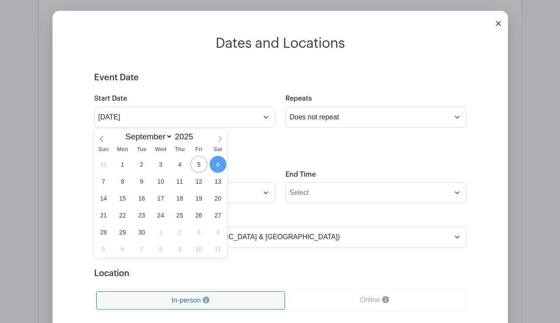
click at [219, 141] on icon at bounding box center [220, 139] width 6 height 6
select select "9"
drag, startPoint x: 144, startPoint y: 180, endPoint x: 167, endPoint y: 179, distance: 23.0
click at [143, 180] on span "7" at bounding box center [141, 181] width 17 height 17
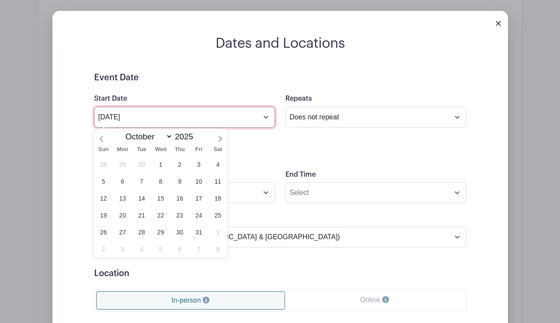
type input "Oct 7 2025"
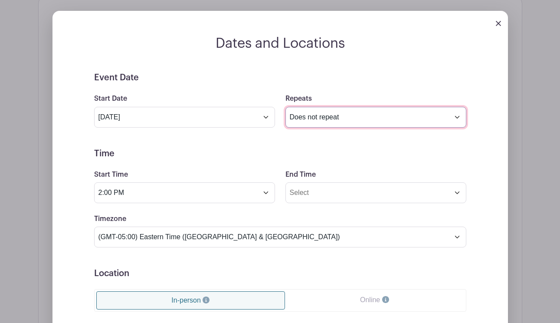
click at [333, 121] on select "Does not repeat Daily Weekly Monthly on day 7 Monthly on the first Tuesday Othe…" at bounding box center [375, 117] width 181 height 21
click at [285, 107] on select "Does not repeat Daily Weekly Monthly on day 7 Monthly on the first Tuesday Othe…" at bounding box center [375, 117] width 181 height 21
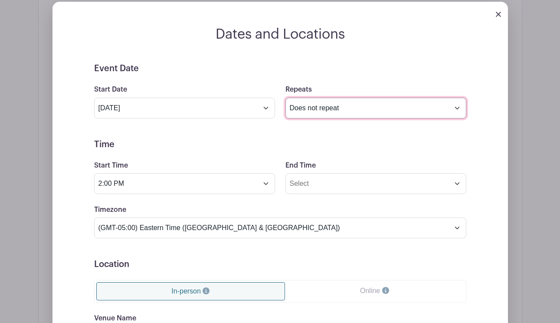
scroll to position [525, 0]
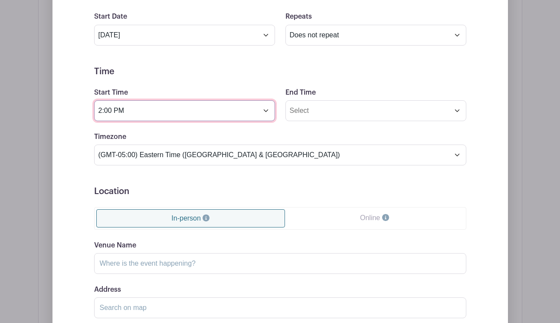
drag, startPoint x: 112, startPoint y: 111, endPoint x: 85, endPoint y: 110, distance: 26.9
click at [85, 110] on div "Event Date Start Date Oct 7 2025 Repeats Does not repeat Daily Weekly Monthly o…" at bounding box center [280, 185] width 414 height 390
type input "3:00 PM"
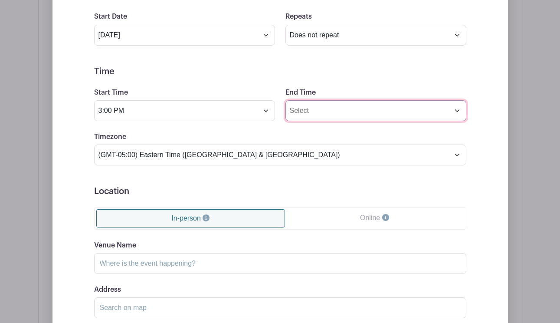
click at [297, 113] on input "End Time" at bounding box center [375, 110] width 181 height 21
drag, startPoint x: 304, startPoint y: 111, endPoint x: 278, endPoint y: 108, distance: 25.3
click at [278, 108] on div "Start Time 3:00 PM End Time 2:00 PM" at bounding box center [280, 104] width 382 height 34
type input "4:00 PM"
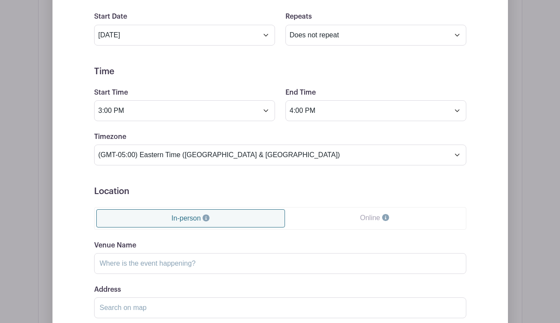
click at [204, 78] on form "Event Date Start Date Oct 7 2025 Repeats Does not repeat Daily Weekly Monthly o…" at bounding box center [280, 185] width 372 height 390
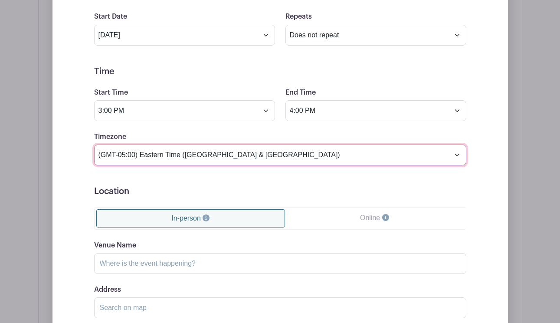
click at [202, 147] on select "(GMT-12:00) International Date Line West (GMT-11:00) American Samoa (GMT-11:00)…" at bounding box center [280, 154] width 372 height 21
select select "Pacific Time (US & Canada)"
click at [94, 144] on select "(GMT-12:00) International Date Line West (GMT-11:00) American Samoa (GMT-11:00)…" at bounding box center [280, 154] width 372 height 21
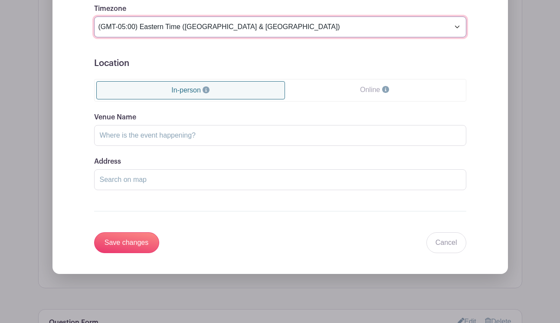
scroll to position [654, 0]
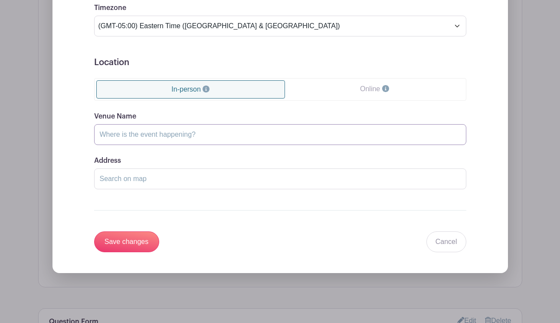
click at [167, 138] on input "Venue Name" at bounding box center [280, 134] width 372 height 21
type input "Bellevue hub"
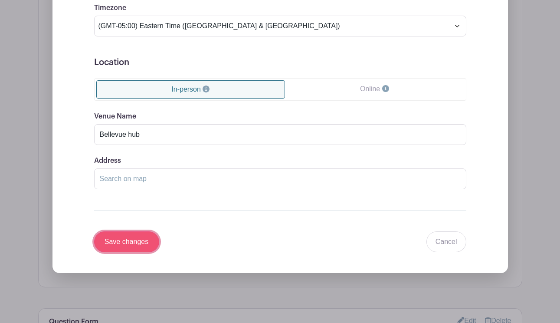
click at [141, 237] on input "Save changes" at bounding box center [126, 241] width 65 height 21
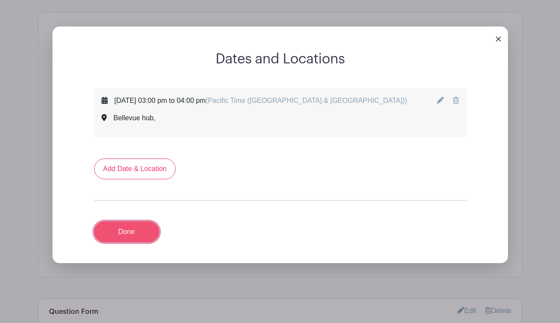
click at [141, 239] on link "Done" at bounding box center [126, 231] width 65 height 21
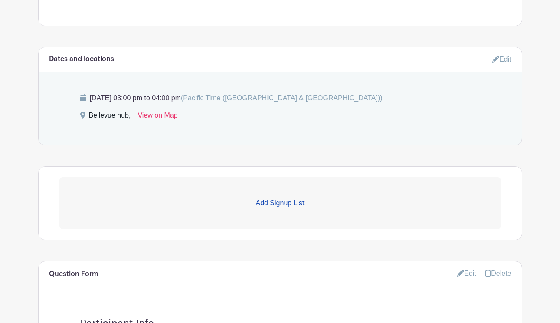
scroll to position [410, 0]
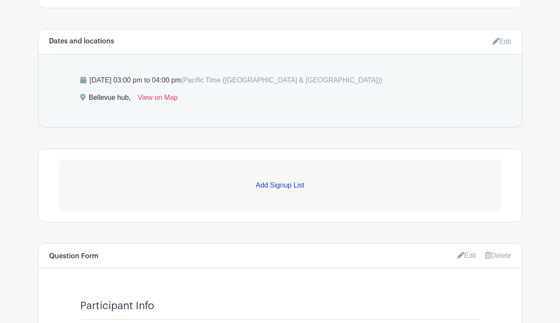
click at [278, 185] on p "Add Signup List" at bounding box center [279, 185] width 441 height 10
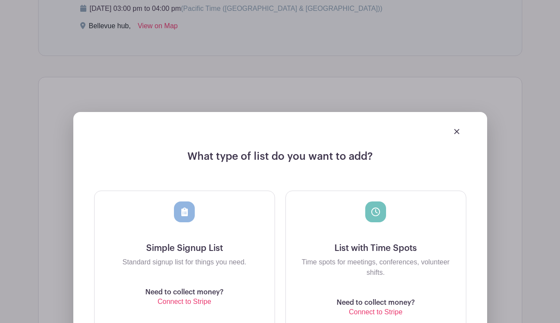
scroll to position [592, 0]
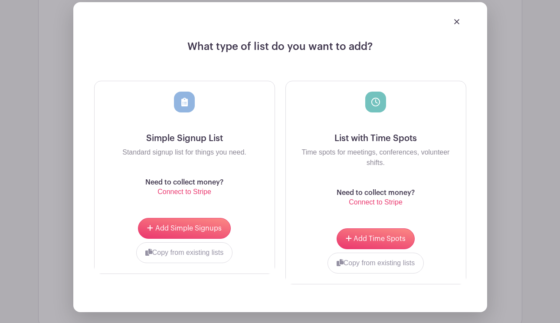
click at [184, 131] on div at bounding box center [184, 113] width 166 height 42
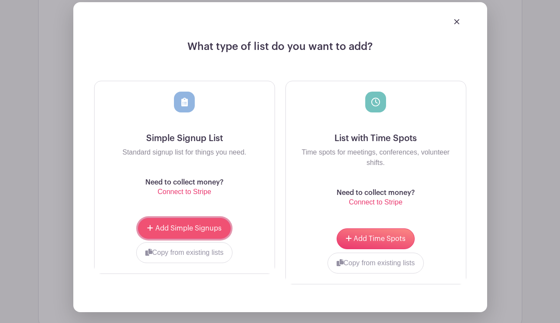
click at [193, 226] on span "Add Simple Signups" at bounding box center [188, 228] width 66 height 7
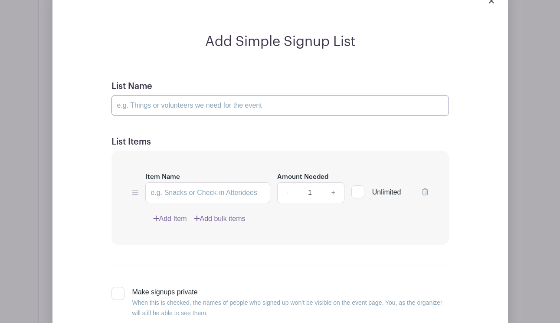
click at [183, 101] on input "List Name" at bounding box center [279, 105] width 337 height 21
type input "Sign-Ups"
click at [199, 193] on input "Item Name" at bounding box center [207, 192] width 125 height 21
type input "Sign-Ups"
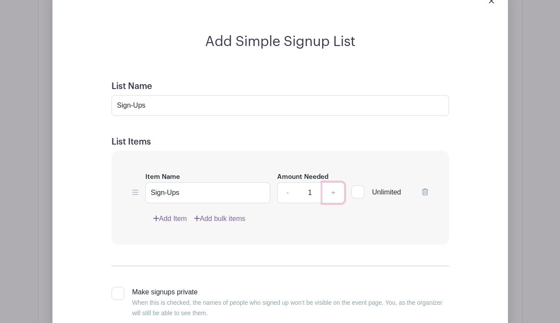
click at [332, 196] on link "+" at bounding box center [333, 192] width 22 height 21
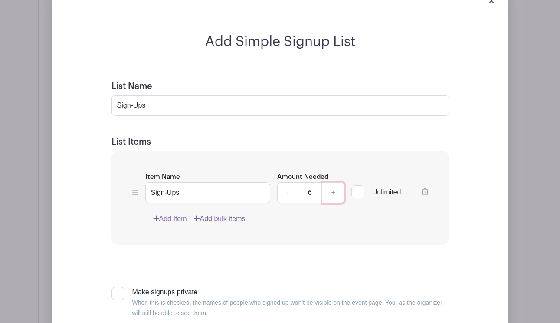
click at [332, 196] on link "+" at bounding box center [333, 192] width 22 height 21
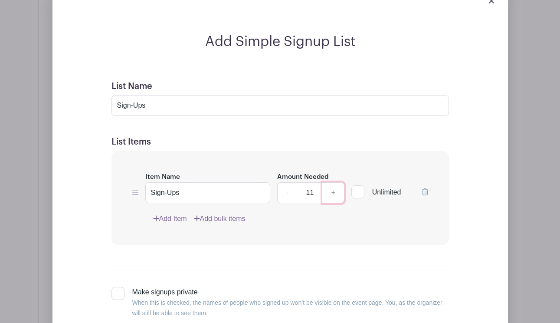
click at [332, 196] on link "+" at bounding box center [333, 192] width 22 height 21
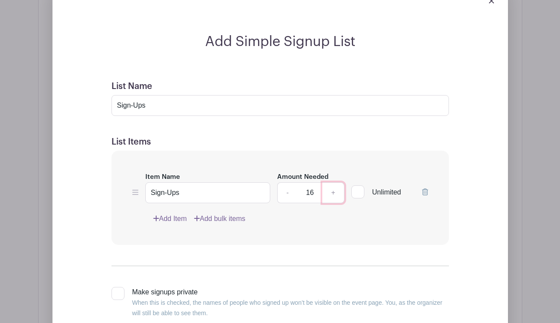
click at [332, 196] on link "+" at bounding box center [333, 192] width 22 height 21
type input "20"
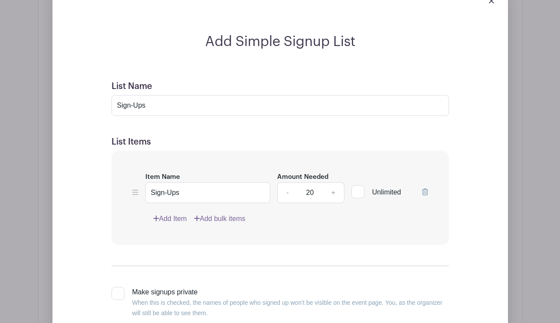
click at [176, 217] on link "Add Item" at bounding box center [170, 218] width 34 height 10
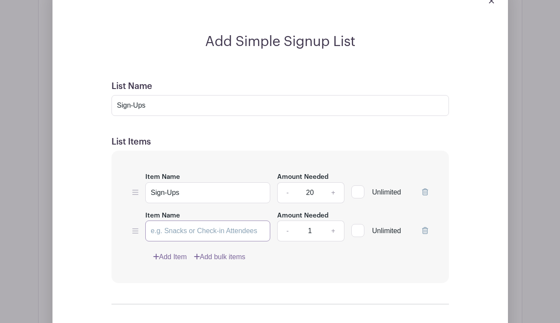
click at [184, 237] on input "Item Name" at bounding box center [207, 230] width 125 height 21
type input "Waitlist"
click at [353, 233] on div at bounding box center [357, 230] width 13 height 13
click at [353, 231] on input "Unlimited" at bounding box center [354, 229] width 6 height 6
checkbox input "true"
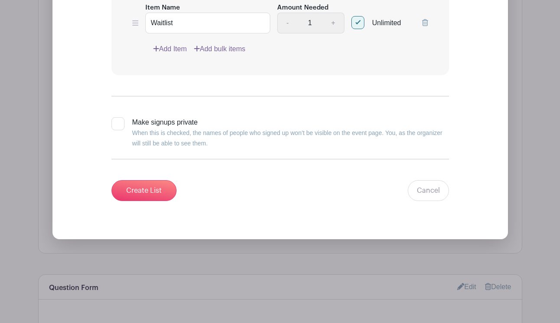
scroll to position [817, 0]
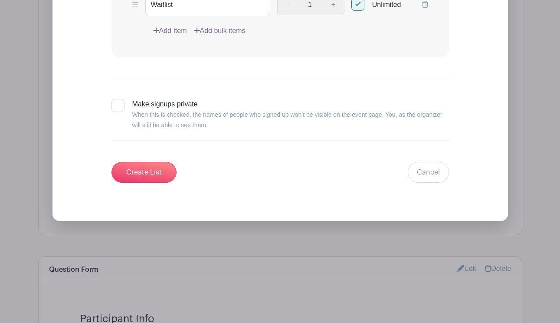
click at [112, 100] on input "Make signups private When this is checked, the names of people who signed up wo…" at bounding box center [114, 102] width 6 height 6
checkbox input "true"
click at [143, 167] on input "Create List" at bounding box center [143, 172] width 65 height 21
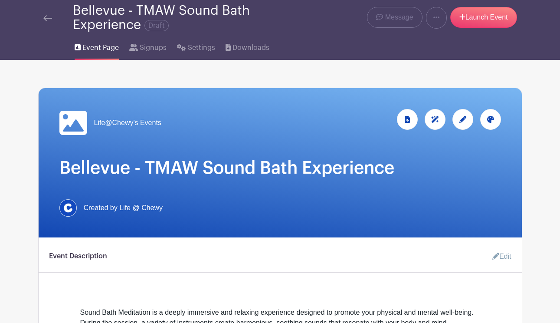
scroll to position [49, 0]
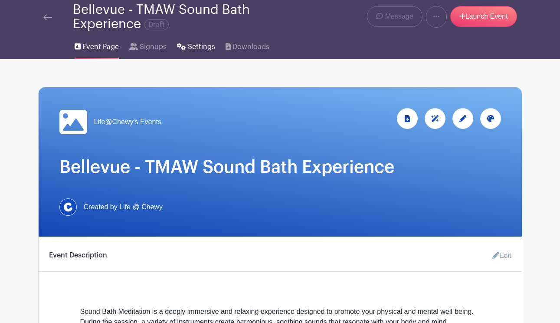
click at [188, 45] on span "Settings" at bounding box center [201, 47] width 27 height 10
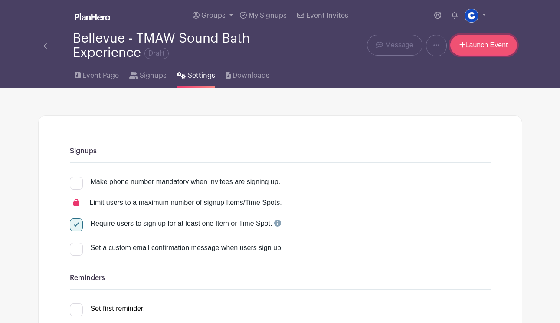
click at [465, 51] on link "Launch Event" at bounding box center [483, 45] width 67 height 21
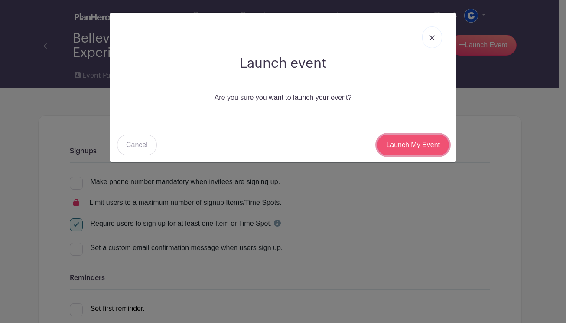
click at [415, 151] on input "Launch My Event" at bounding box center [413, 144] width 72 height 21
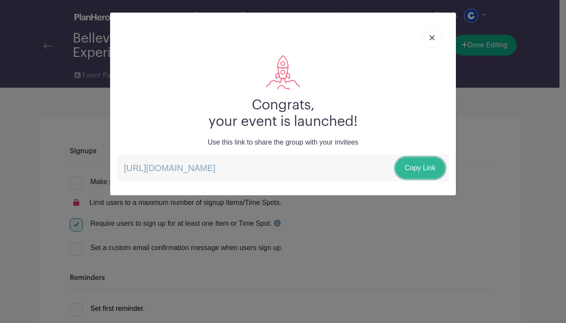
click at [415, 167] on link "Copy Link" at bounding box center [420, 167] width 49 height 21
click at [430, 34] on link at bounding box center [432, 37] width 20 height 22
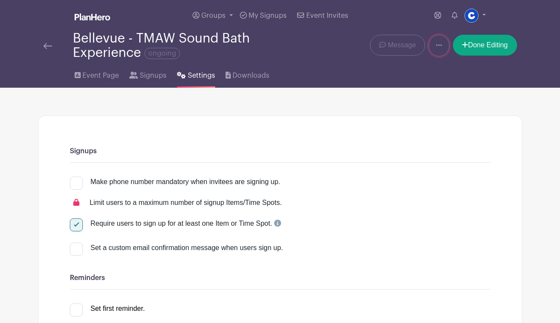
click at [433, 44] on link at bounding box center [438, 46] width 21 height 22
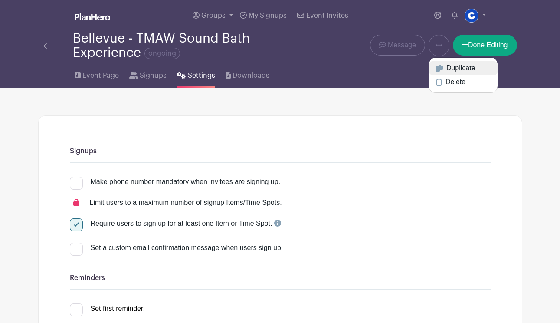
click at [439, 67] on icon at bounding box center [439, 68] width 7 height 7
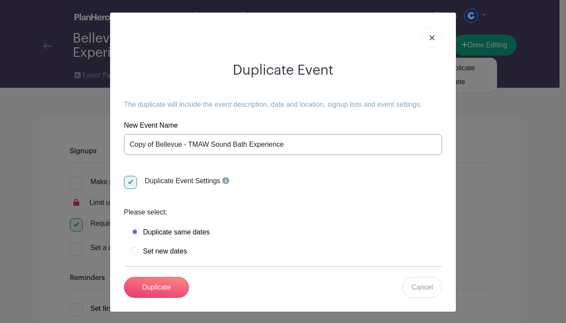
drag, startPoint x: 180, startPoint y: 145, endPoint x: 111, endPoint y: 138, distance: 68.9
click at [111, 138] on div "Duplicate Event The duplicate will include the event description, date and loca…" at bounding box center [283, 162] width 346 height 299
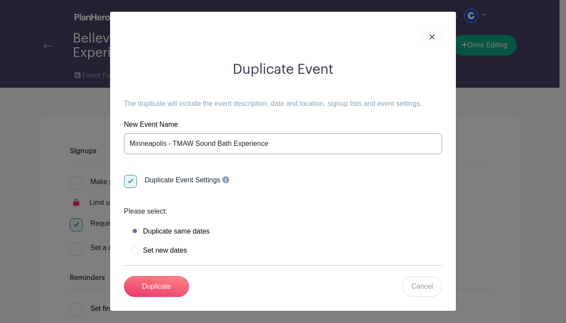
scroll to position [1, 0]
type input "Minneapolis - TMAW Sound Bath Experience"
click at [157, 249] on label "Set new dates" at bounding box center [159, 249] width 56 height 9
radio input "true"
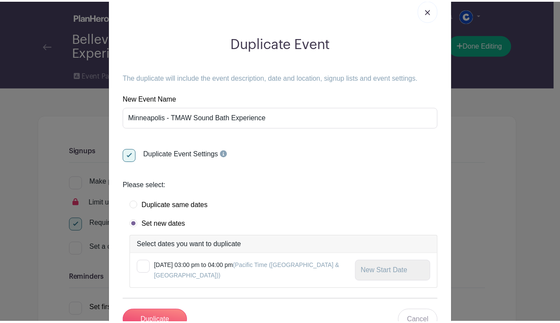
scroll to position [62, 0]
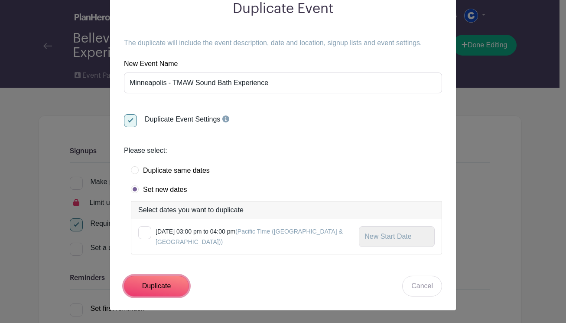
click at [163, 279] on input "Duplicate" at bounding box center [156, 285] width 65 height 21
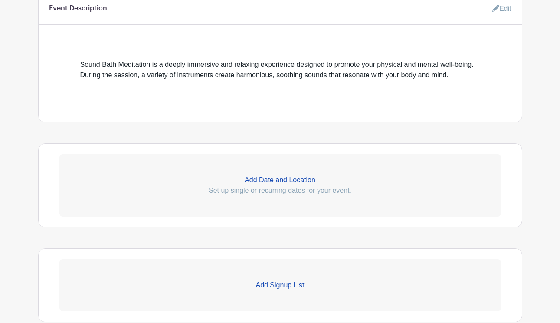
scroll to position [317, 0]
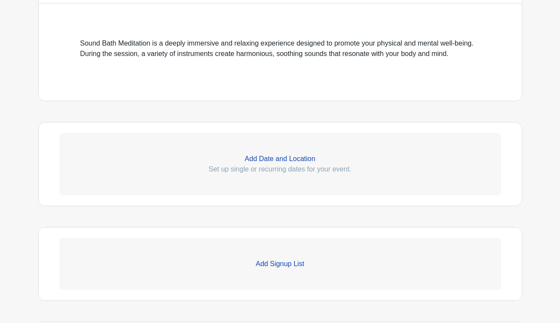
click at [298, 158] on p "Add Date and Location" at bounding box center [279, 159] width 441 height 10
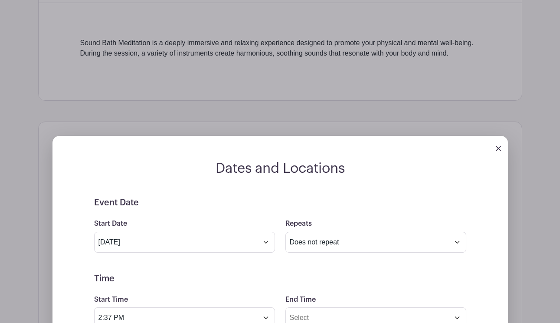
scroll to position [399, 0]
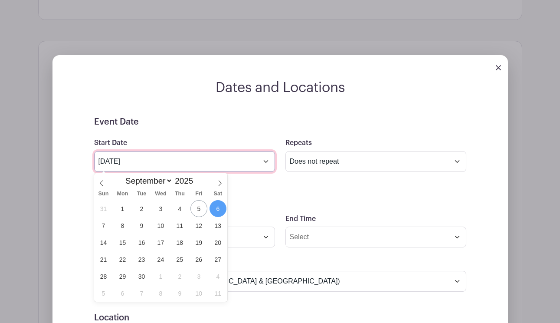
click at [182, 159] on input "Sep 6 2025" at bounding box center [184, 161] width 181 height 21
click at [220, 187] on span at bounding box center [219, 180] width 15 height 15
select select "9"
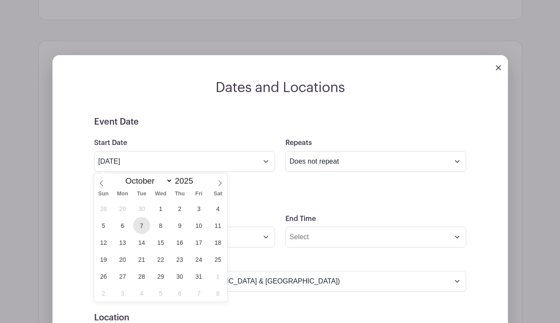
click at [142, 226] on span "7" at bounding box center [141, 225] width 17 height 17
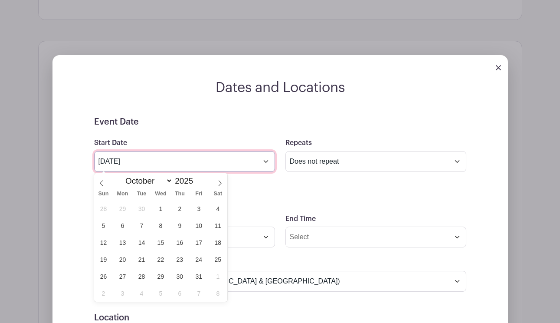
type input "Oct 7 2025"
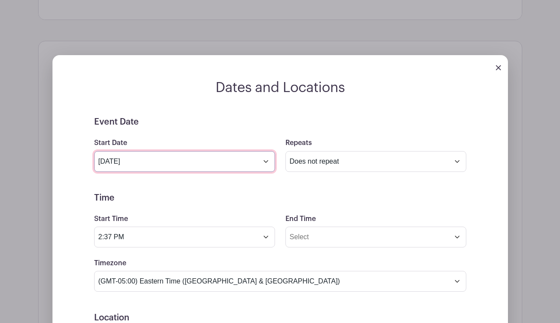
scroll to position [483, 0]
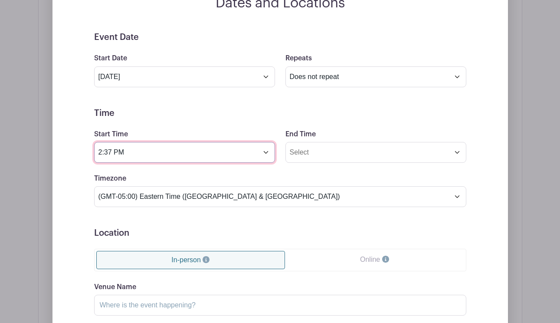
drag, startPoint x: 113, startPoint y: 154, endPoint x: 92, endPoint y: 150, distance: 21.1
click at [92, 151] on div "Start Time 2:37 PM" at bounding box center [184, 146] width 191 height 34
type input "3:00 PM"
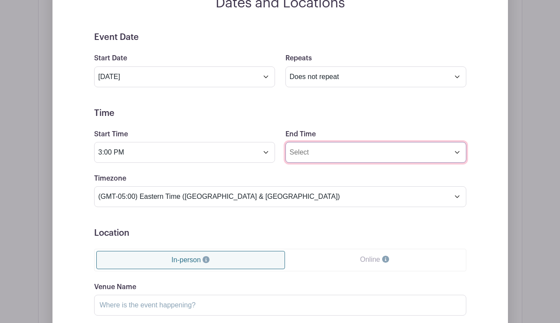
drag, startPoint x: 314, startPoint y: 160, endPoint x: 312, endPoint y: 154, distance: 5.9
click at [312, 155] on input "End Time" at bounding box center [375, 152] width 181 height 21
drag, startPoint x: 305, startPoint y: 154, endPoint x: 278, endPoint y: 151, distance: 27.0
click at [278, 151] on div "Start Time 3:00 PM End Time 2:38 PM" at bounding box center [280, 146] width 382 height 34
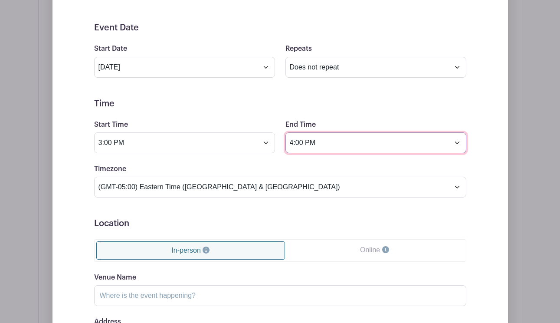
scroll to position [501, 0]
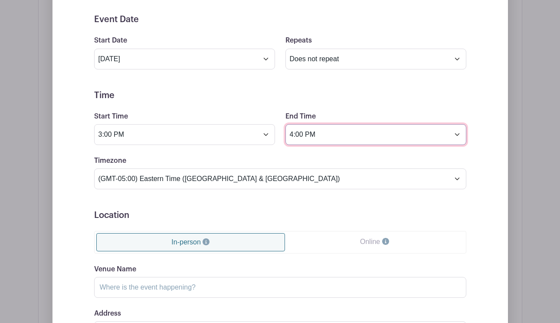
type input "4:00 PM"
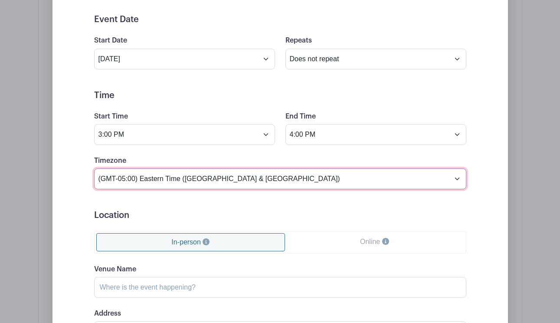
click at [222, 176] on select "(GMT-12:00) International Date Line West (GMT-11:00) American Samoa (GMT-11:00)…" at bounding box center [280, 178] width 372 height 21
click at [187, 176] on select "(GMT-12:00) International Date Line West (GMT-11:00) American Samoa (GMT-11:00)…" at bounding box center [280, 178] width 372 height 21
select select "Central Time (US & Canada)"
click at [94, 168] on select "(GMT-12:00) International Date Line West (GMT-11:00) American Samoa (GMT-11:00)…" at bounding box center [280, 178] width 372 height 21
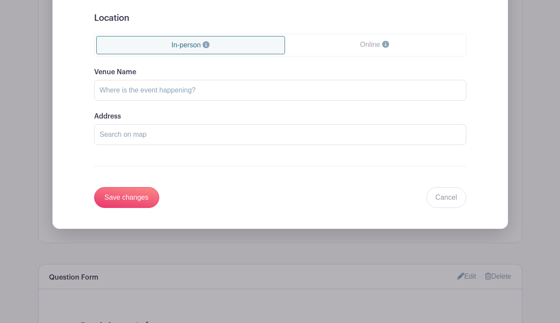
scroll to position [676, 0]
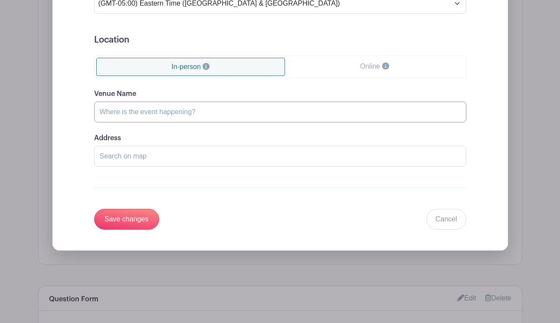
click at [140, 114] on input "Venue Name" at bounding box center [280, 111] width 372 height 21
type input "Minneapolis hub"
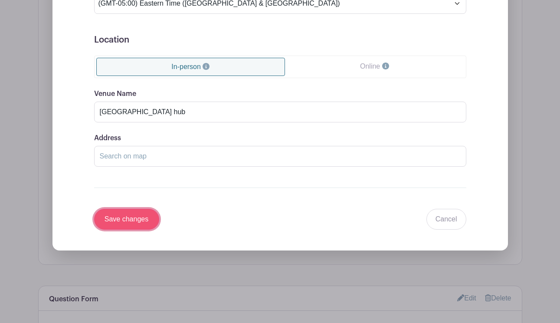
click at [140, 217] on input "Save changes" at bounding box center [126, 219] width 65 height 21
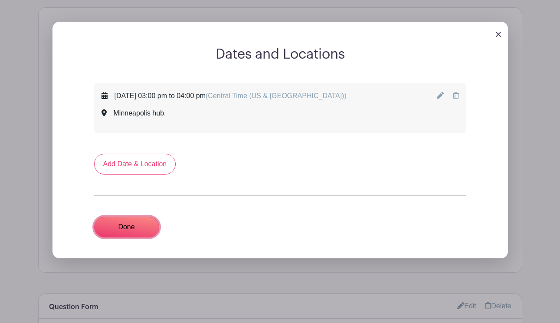
scroll to position [435, 0]
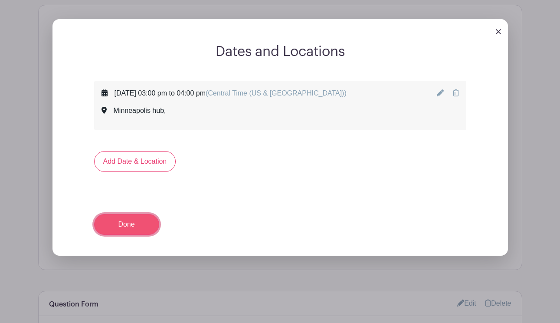
click at [134, 226] on link "Done" at bounding box center [126, 224] width 65 height 21
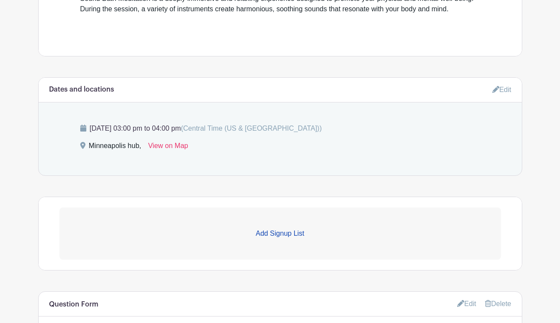
scroll to position [529, 0]
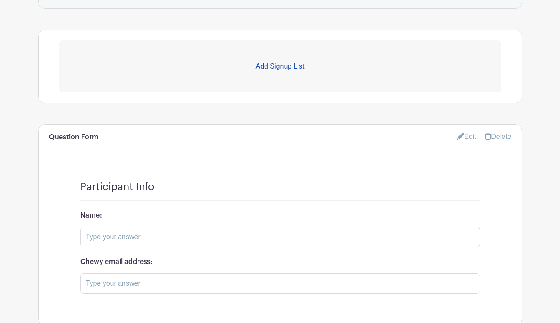
click at [270, 66] on p "Add Signup List" at bounding box center [279, 66] width 441 height 10
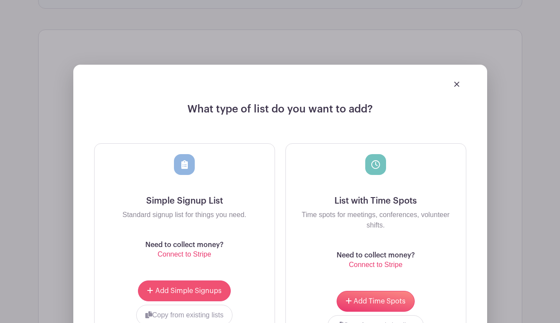
click at [206, 301] on div "Add Simple Signups Copy from existing lists Sign-Ups Sign-Ups Sign-Ups Sign-Ups…" at bounding box center [185, 303] width 180 height 66
click at [204, 288] on span "Add Simple Signups" at bounding box center [188, 290] width 66 height 7
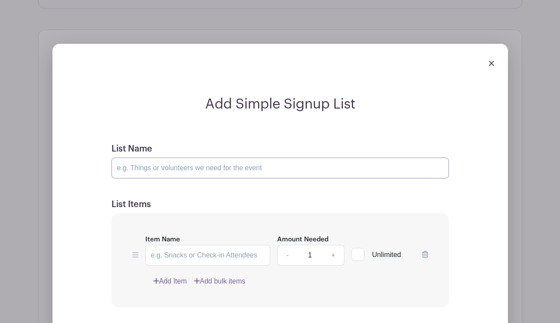
click at [190, 178] on input "List Name" at bounding box center [279, 167] width 337 height 21
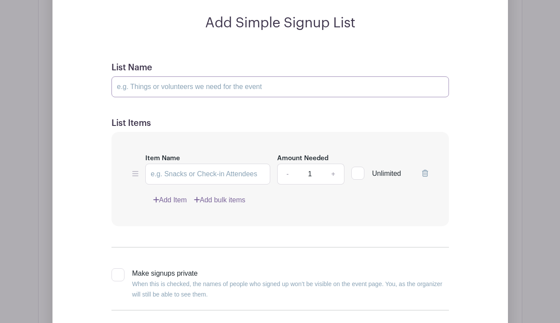
click at [191, 95] on input "List Name" at bounding box center [279, 86] width 337 height 21
click at [196, 175] on input "Item Name" at bounding box center [207, 173] width 125 height 21
click at [160, 92] on input "List Name" at bounding box center [279, 86] width 337 height 21
type input "Sign-Ups"
click at [167, 113] on form "List Name Sign-Ups List Items Item Name Amount Needed - 1 + Unlimited Add Item …" at bounding box center [280, 207] width 358 height 310
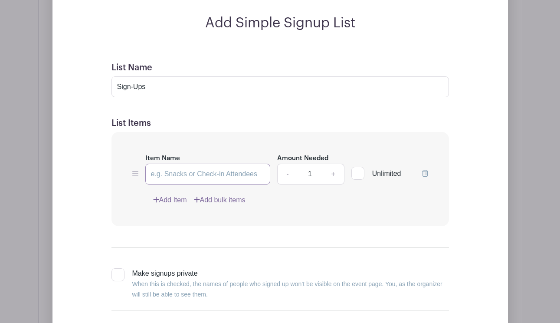
click at [170, 168] on input "Item Name" at bounding box center [207, 173] width 125 height 21
type input "Sign-Ups"
click at [334, 172] on link "+" at bounding box center [333, 173] width 22 height 21
click at [333, 179] on link "+" at bounding box center [333, 173] width 22 height 21
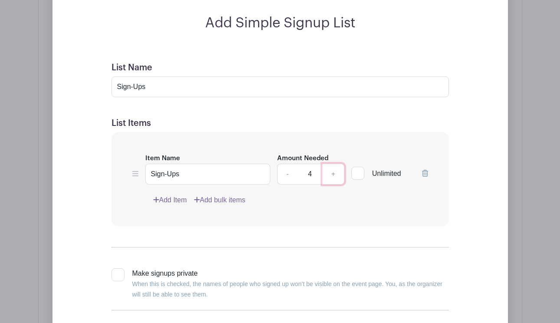
click at [333, 178] on link "+" at bounding box center [333, 173] width 22 height 21
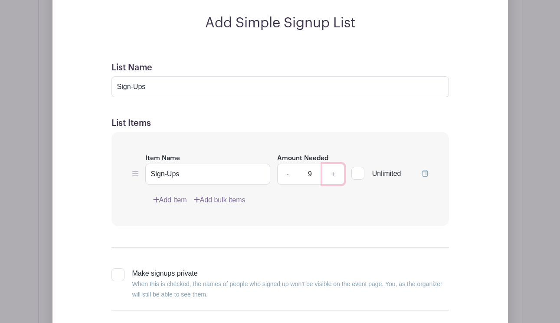
click at [333, 178] on link "+" at bounding box center [333, 173] width 22 height 21
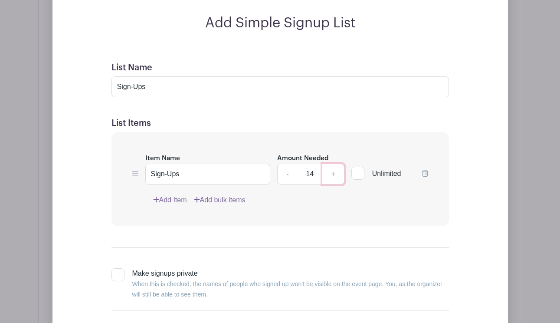
click at [333, 178] on link "+" at bounding box center [333, 173] width 22 height 21
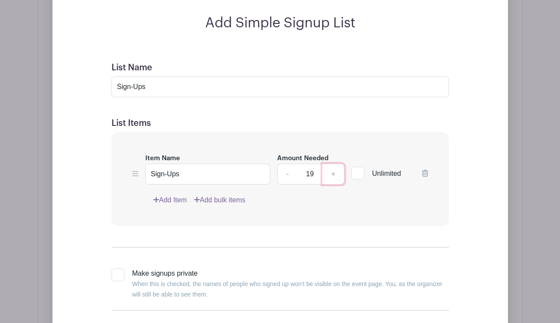
click at [333, 178] on link "+" at bounding box center [333, 173] width 22 height 21
type input "20"
click at [174, 198] on link "Add Item" at bounding box center [170, 200] width 34 height 10
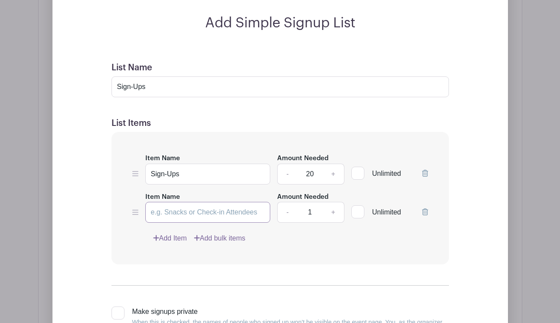
click at [186, 214] on input "Item Name" at bounding box center [207, 212] width 125 height 21
type input "Waitlist"
click at [357, 208] on div at bounding box center [357, 211] width 13 height 13
click at [357, 208] on input "Unlimited" at bounding box center [354, 210] width 6 height 6
checkbox input "true"
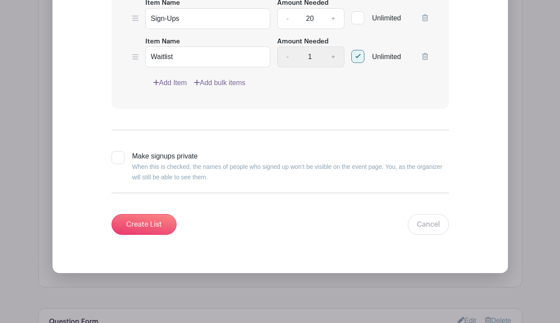
click at [120, 158] on div at bounding box center [117, 157] width 13 height 13
click at [117, 157] on input "Make signups private When this is checked, the names of people who signed up wo…" at bounding box center [114, 154] width 6 height 6
checkbox input "true"
click at [157, 226] on input "Create List" at bounding box center [143, 224] width 65 height 21
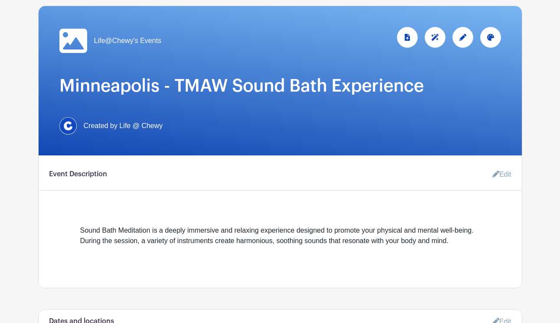
scroll to position [0, 0]
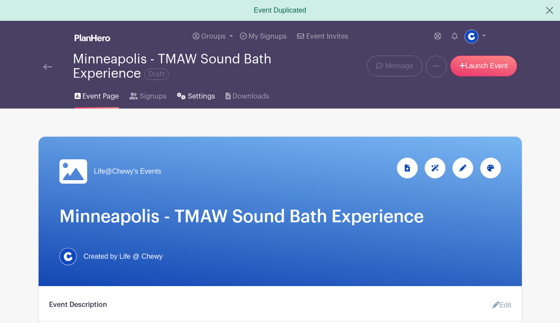
click at [201, 97] on span "Settings" at bounding box center [201, 96] width 27 height 10
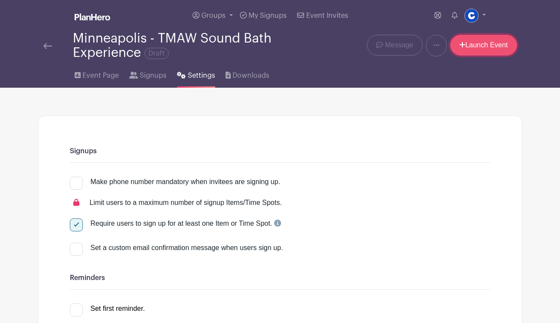
click at [478, 47] on link "Launch Event" at bounding box center [483, 45] width 67 height 21
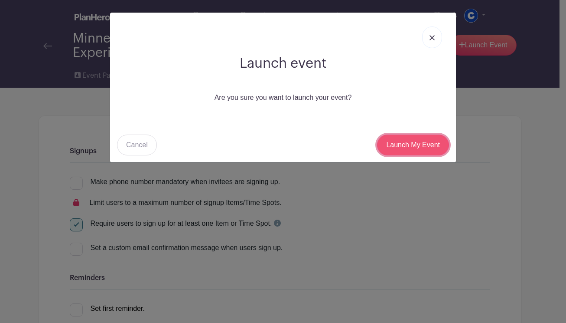
click at [406, 141] on input "Launch My Event" at bounding box center [413, 144] width 72 height 21
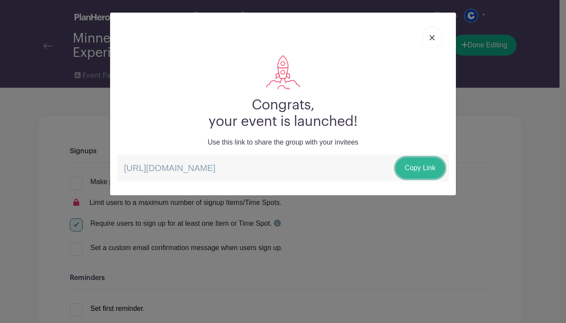
click at [415, 166] on link "Copy Link" at bounding box center [420, 167] width 49 height 21
